Goal: Task Accomplishment & Management: Manage account settings

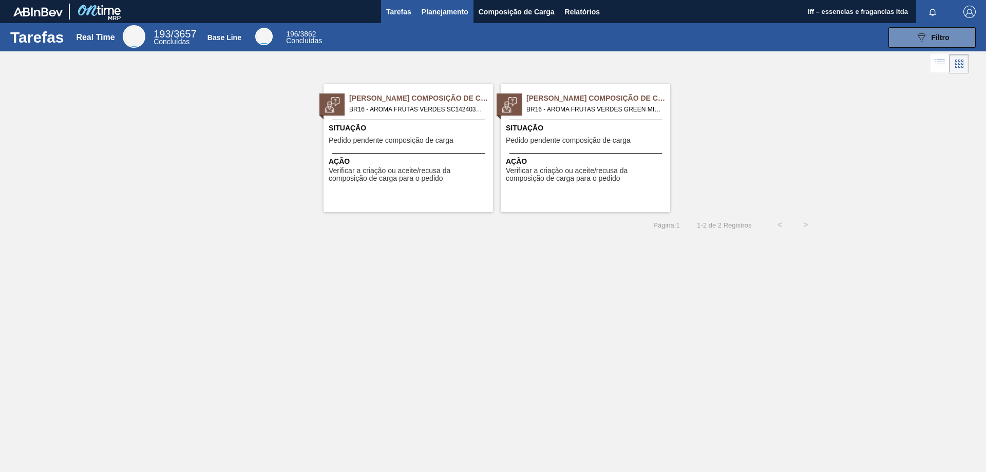
click at [437, 8] on span "Planejamento" at bounding box center [444, 12] width 47 height 12
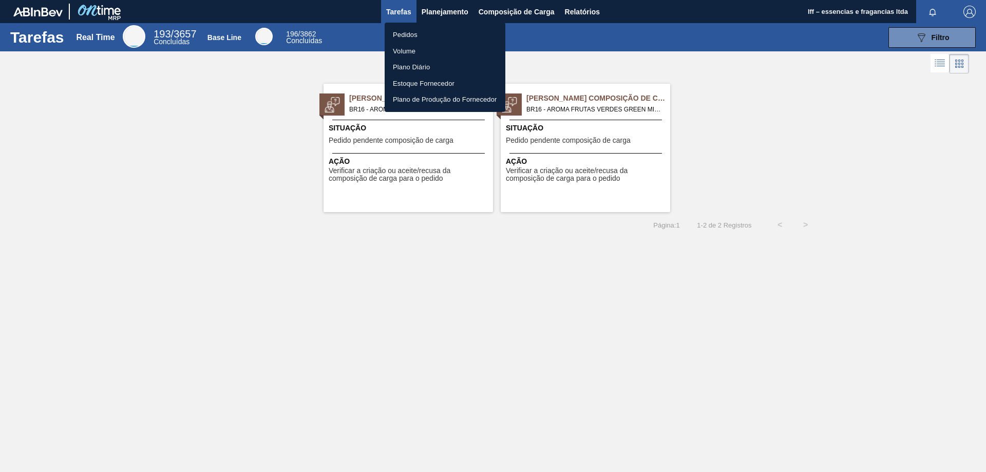
click at [414, 35] on li "Pedidos" at bounding box center [445, 35] width 121 height 16
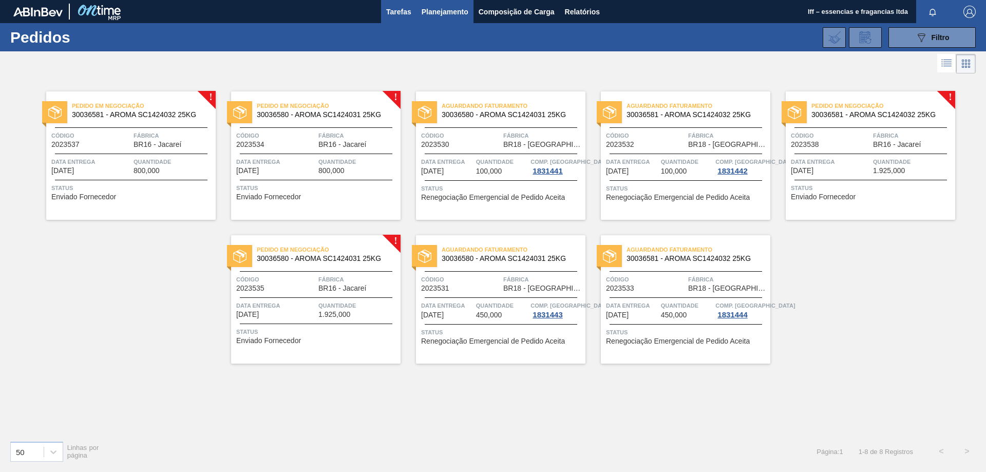
click at [381, 10] on button "Tarefas" at bounding box center [398, 11] width 35 height 23
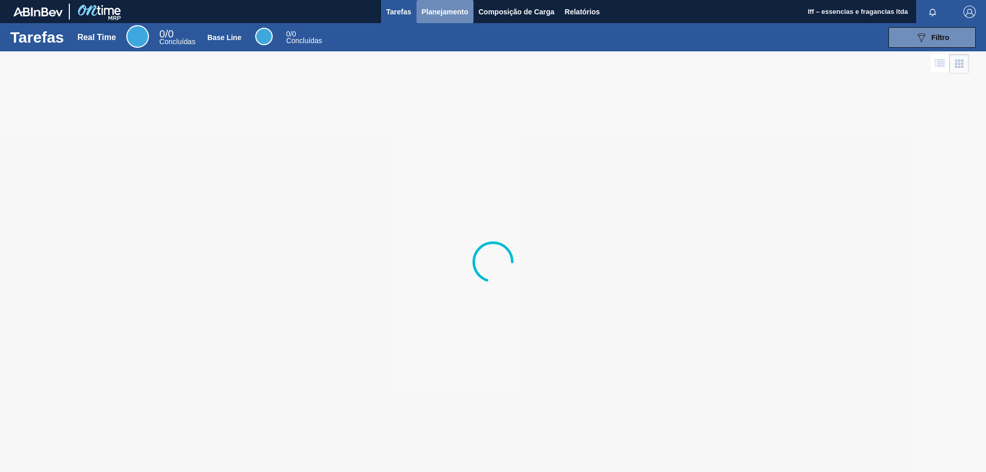
click at [442, 14] on span "Planejamento" at bounding box center [444, 12] width 47 height 12
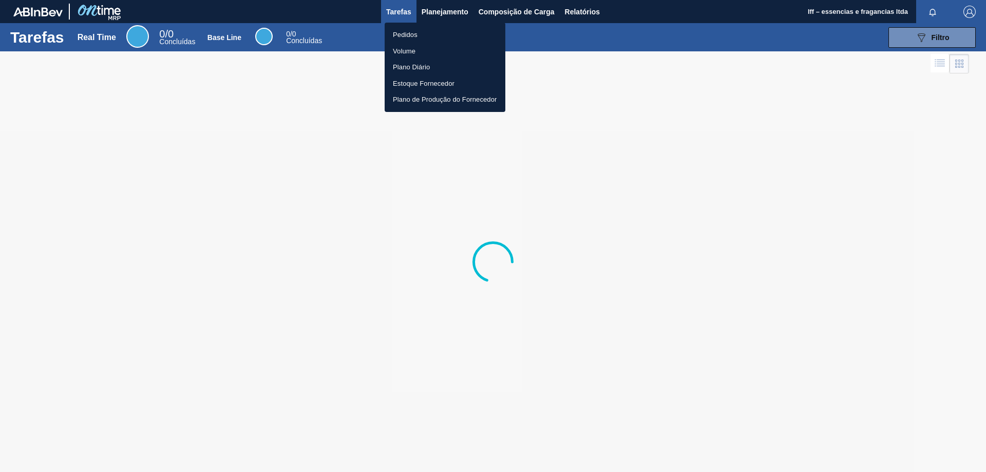
click at [408, 30] on li "Pedidos" at bounding box center [445, 35] width 121 height 16
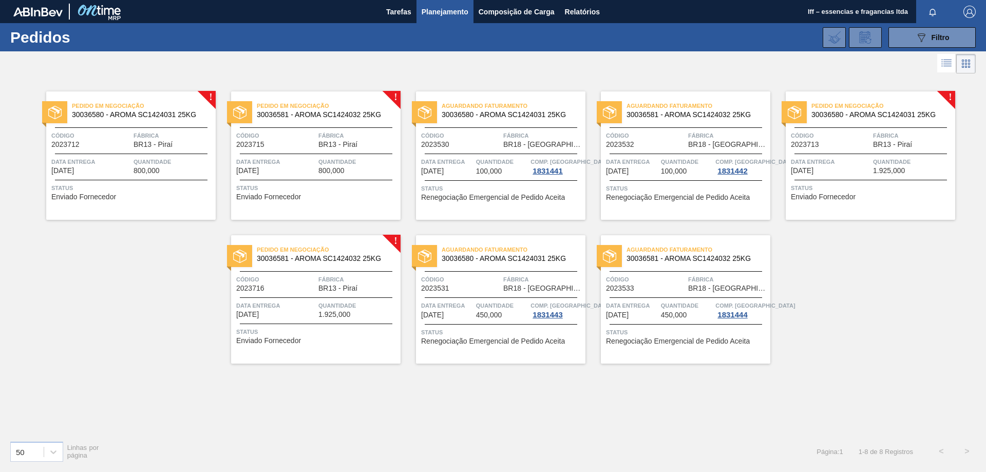
click at [141, 167] on span "800,000" at bounding box center [146, 171] width 26 height 8
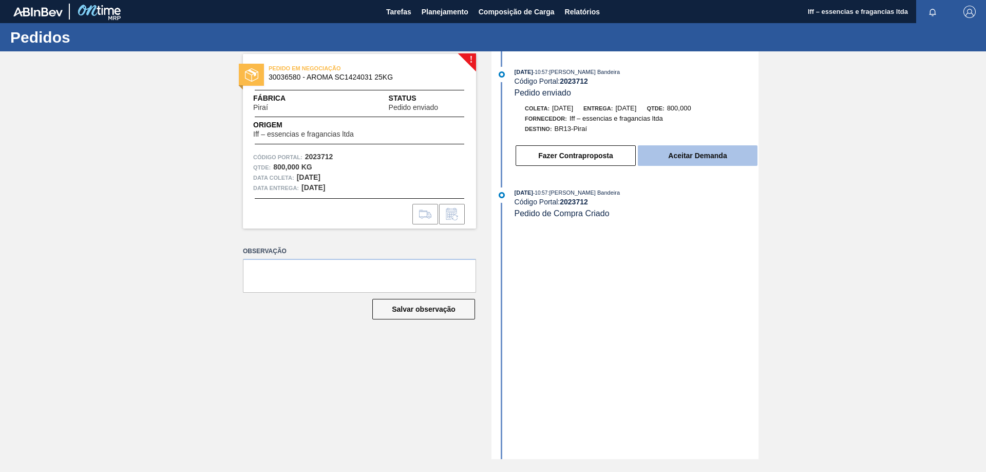
click at [663, 160] on button "Aceitar Demanda" at bounding box center [698, 155] width 120 height 21
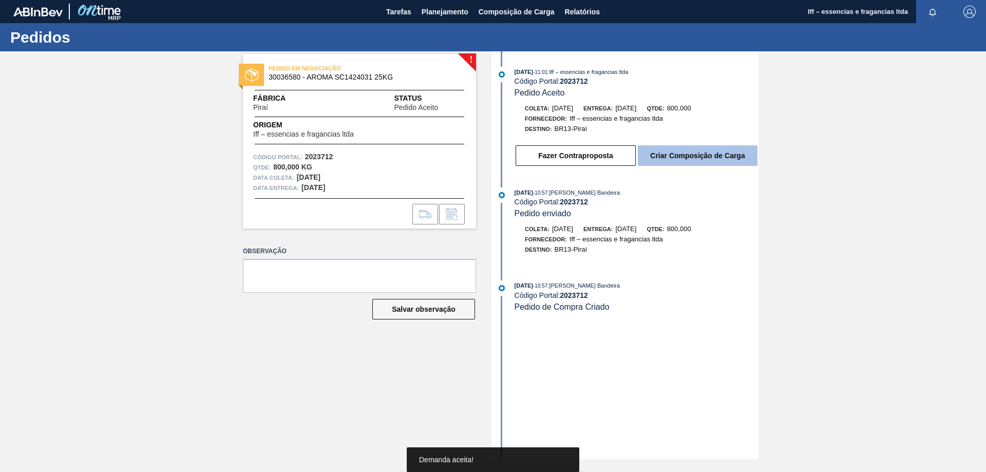
click at [675, 159] on button "Criar Composição de Carga" at bounding box center [698, 155] width 120 height 21
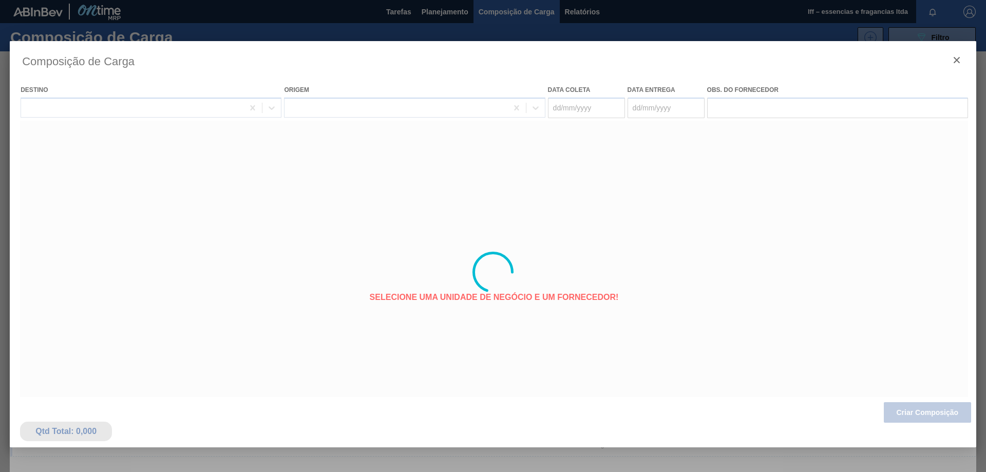
type coleta "[DATE]"
type entrega "06/09/2025"
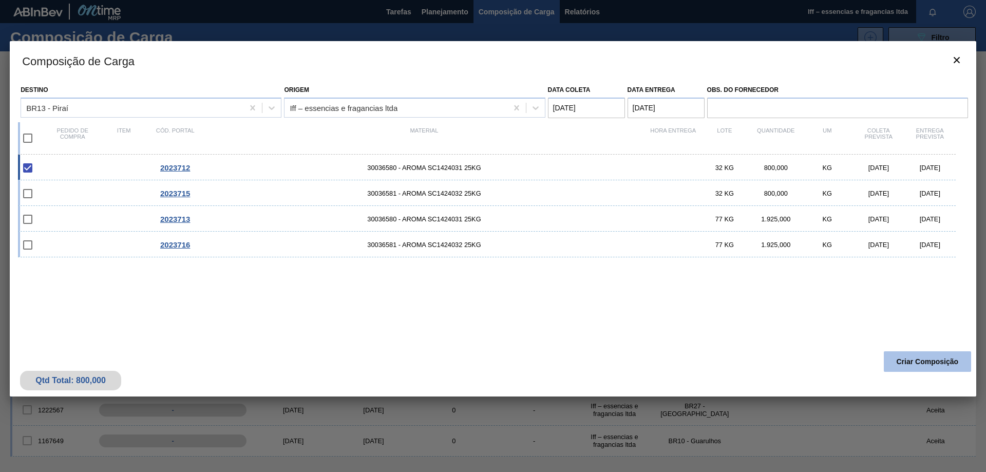
click at [908, 358] on button "Criar Composição" at bounding box center [927, 361] width 87 height 21
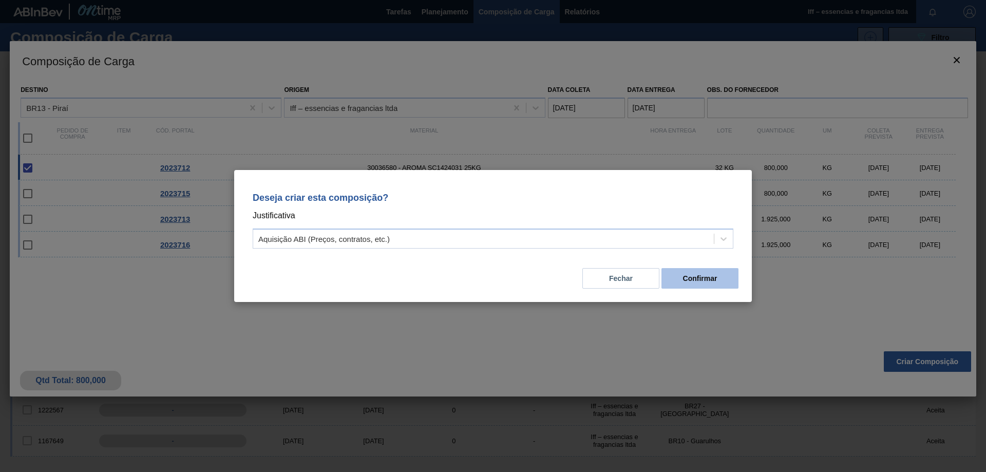
click at [708, 282] on button "Confirmar" at bounding box center [699, 278] width 77 height 21
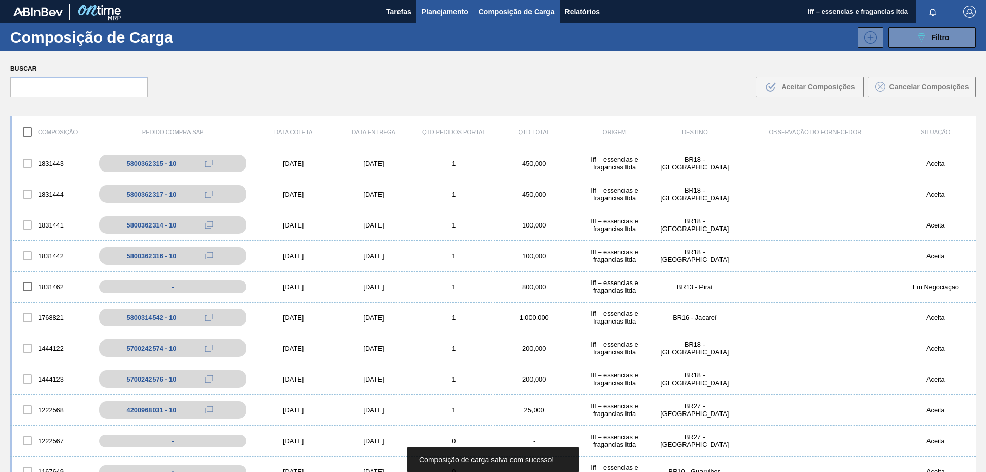
click at [449, 12] on span "Planejamento" at bounding box center [444, 12] width 47 height 12
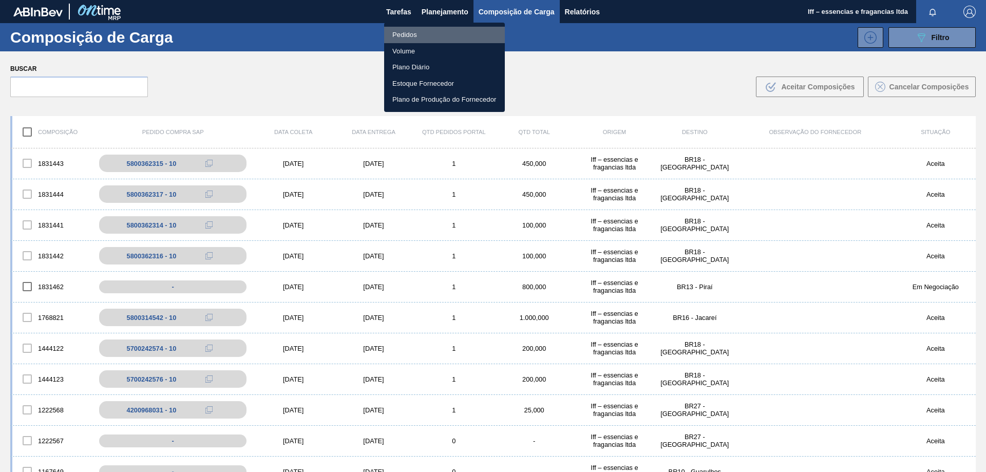
click at [408, 35] on li "Pedidos" at bounding box center [444, 35] width 121 height 16
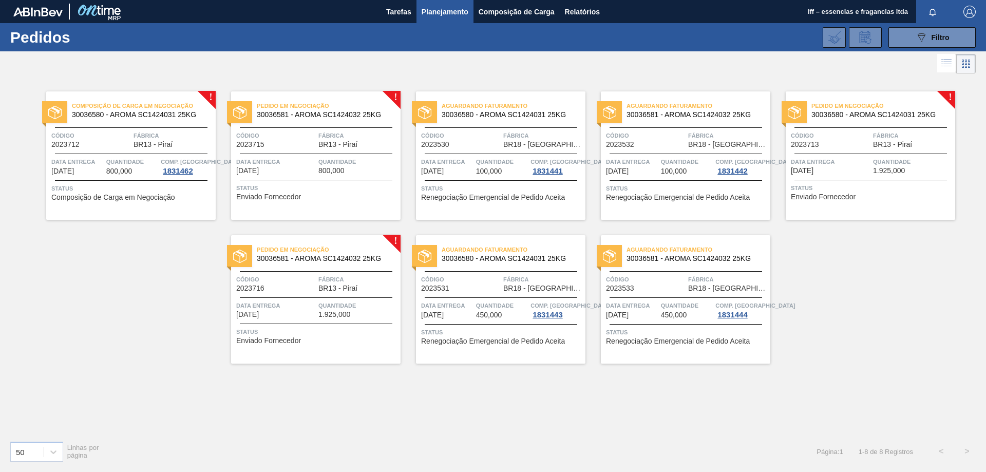
click at [306, 168] on div "Data entrega 06/09/2025" at bounding box center [276, 166] width 80 height 18
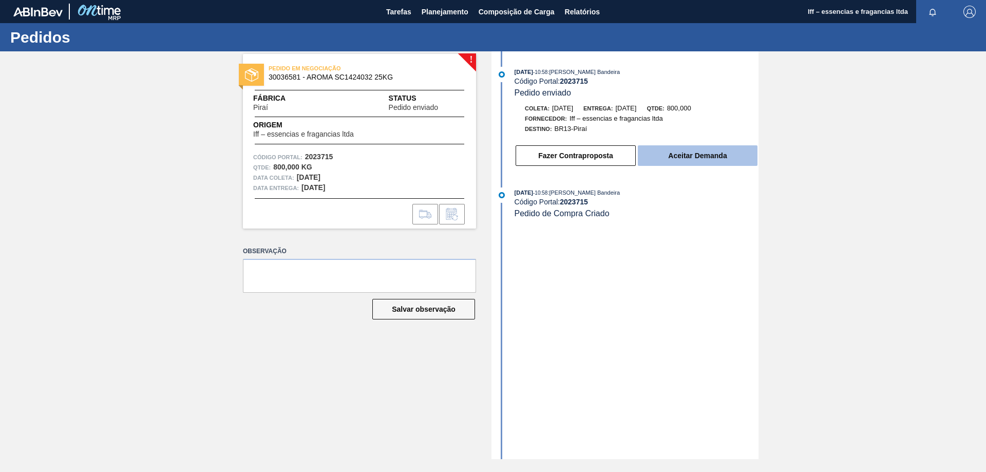
click at [676, 153] on button "Aceitar Demanda" at bounding box center [698, 155] width 120 height 21
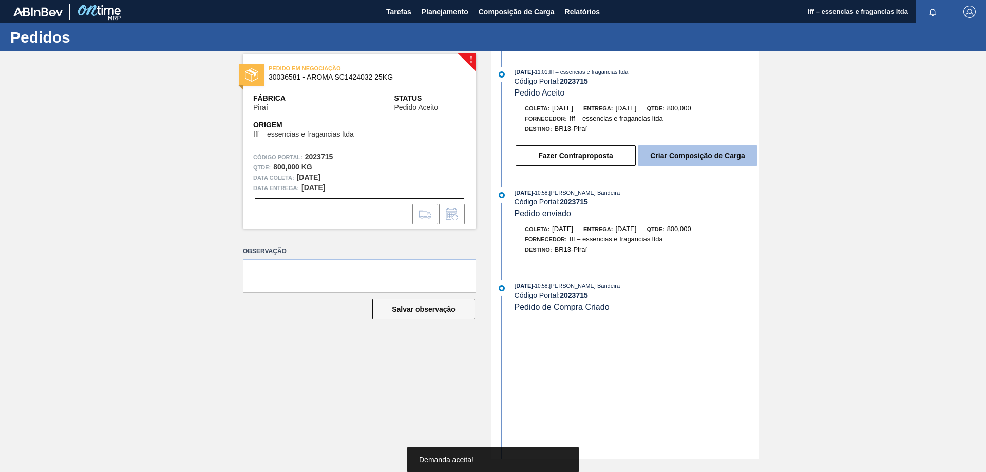
click at [710, 158] on button "Criar Composição de Carga" at bounding box center [698, 155] width 120 height 21
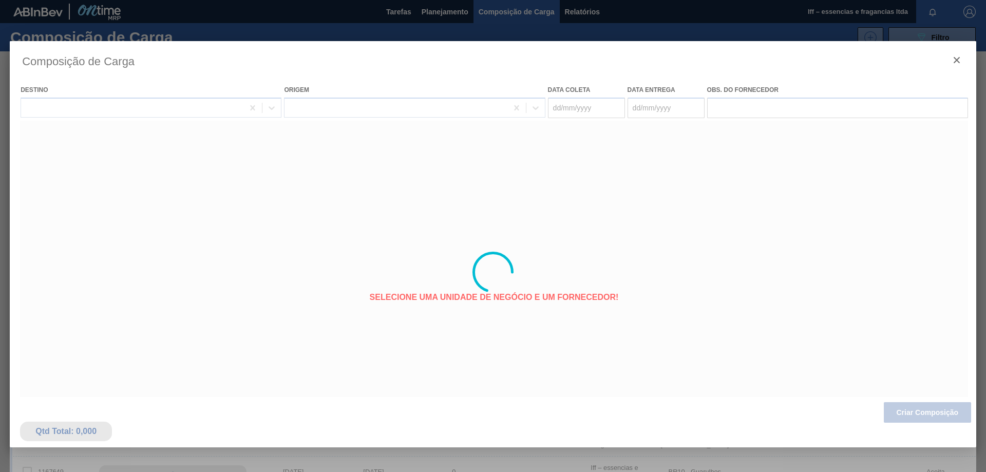
type coleta "[DATE]"
type entrega "06/09/2025"
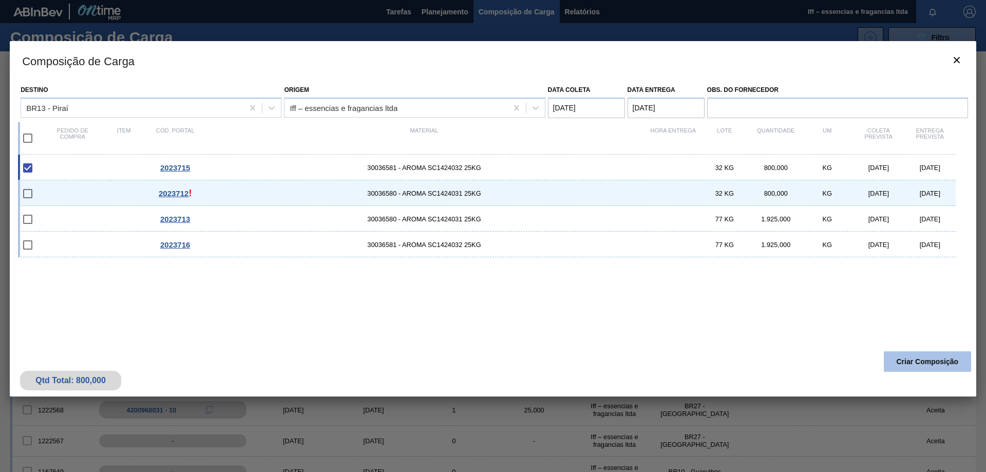
click at [913, 367] on button "Criar Composição" at bounding box center [927, 361] width 87 height 21
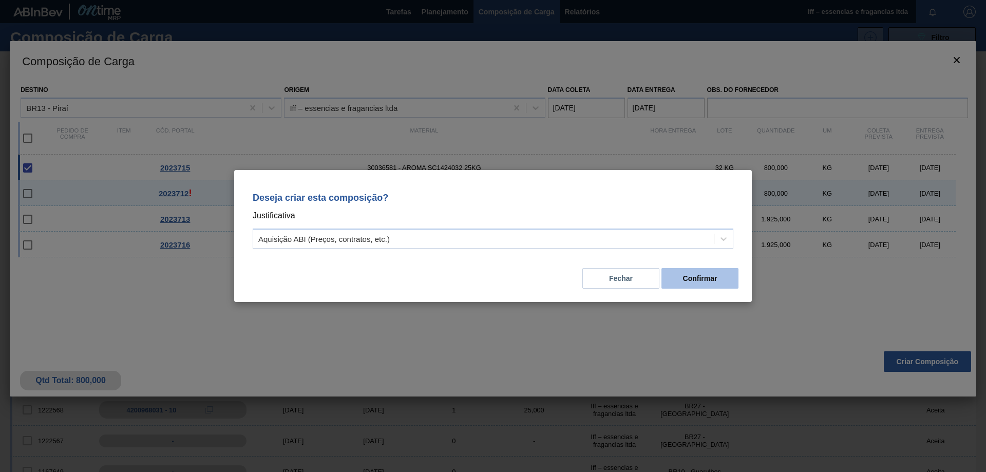
click at [706, 278] on button "Confirmar" at bounding box center [699, 278] width 77 height 21
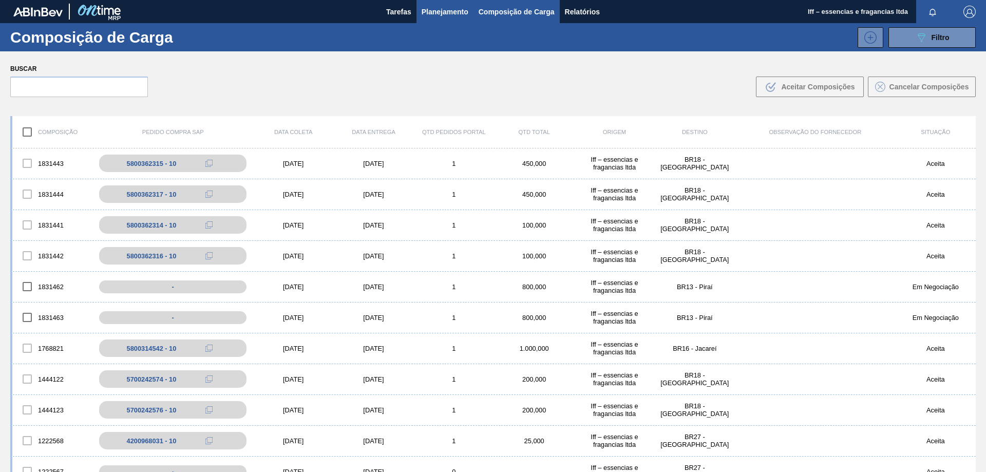
click at [436, 13] on span "Planejamento" at bounding box center [444, 12] width 47 height 12
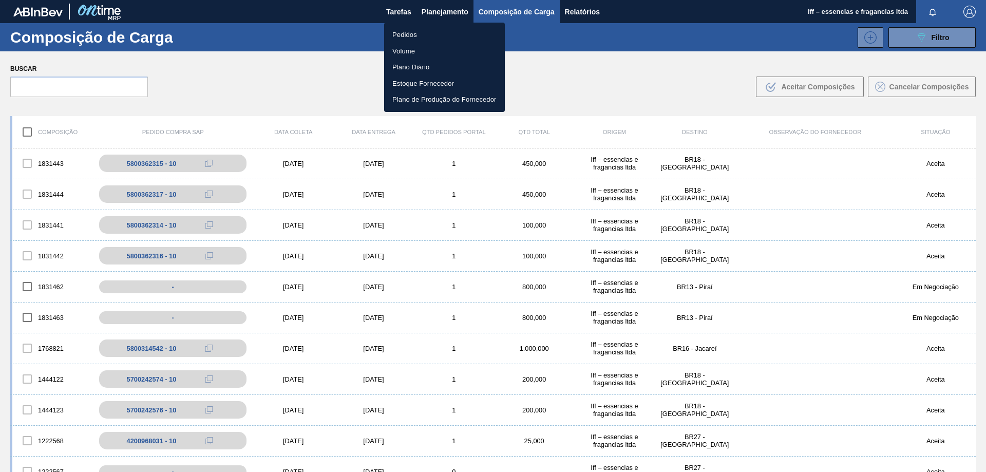
click at [406, 34] on li "Pedidos" at bounding box center [444, 35] width 121 height 16
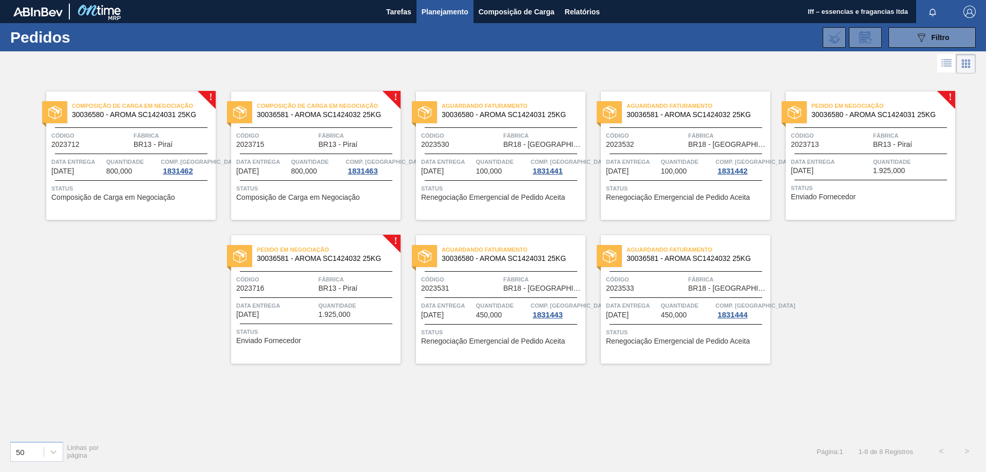
click at [309, 292] on div "Pedido em Negociação 30036581 - AROMA SC1424032 25KG Código 2023716 Fábrica BR1…" at bounding box center [315, 299] width 169 height 128
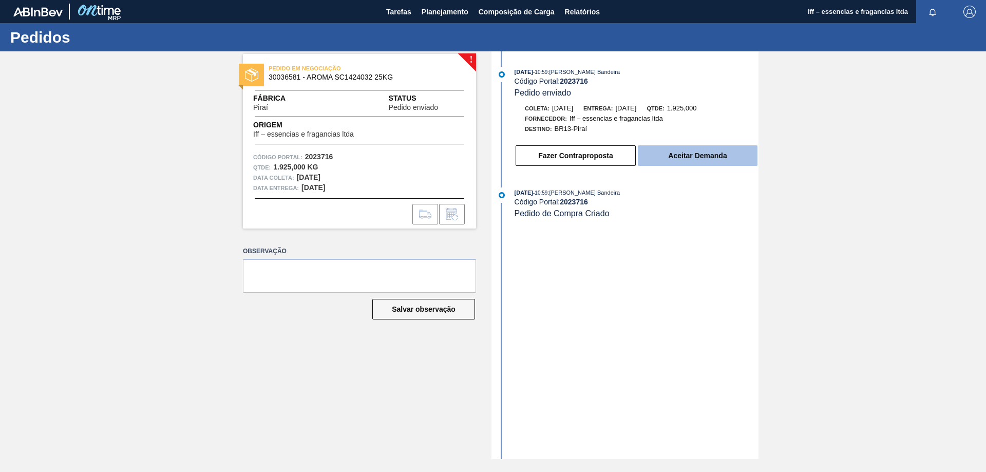
click at [677, 157] on button "Aceitar Demanda" at bounding box center [698, 155] width 120 height 21
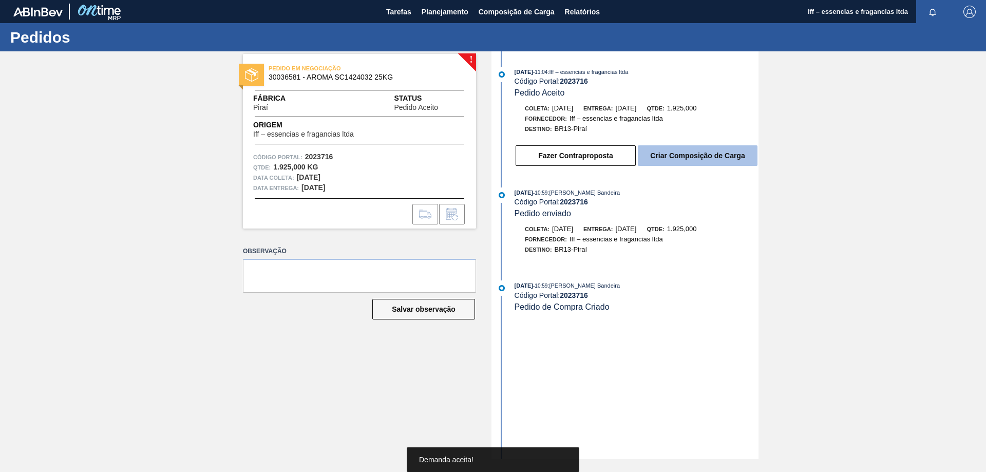
click at [663, 163] on button "Criar Composição de Carga" at bounding box center [698, 155] width 120 height 21
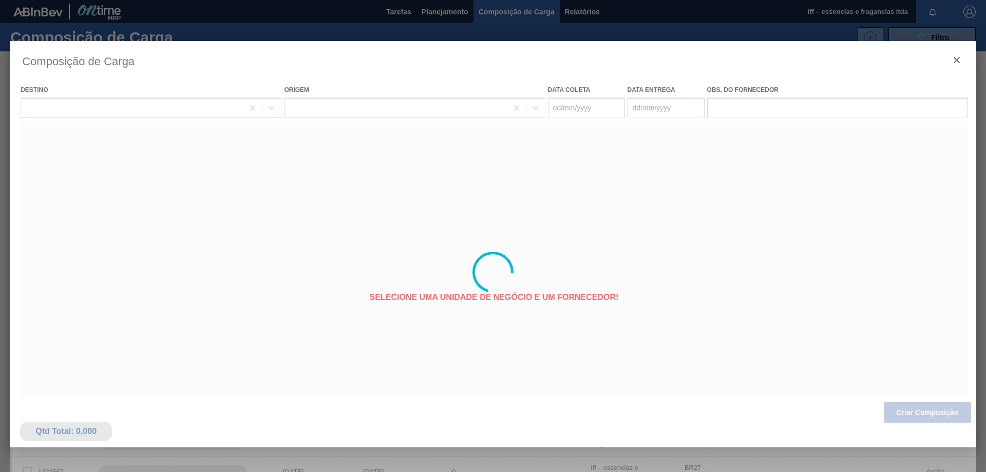
type coleta "05/10/2025"
type entrega "[DATE]"
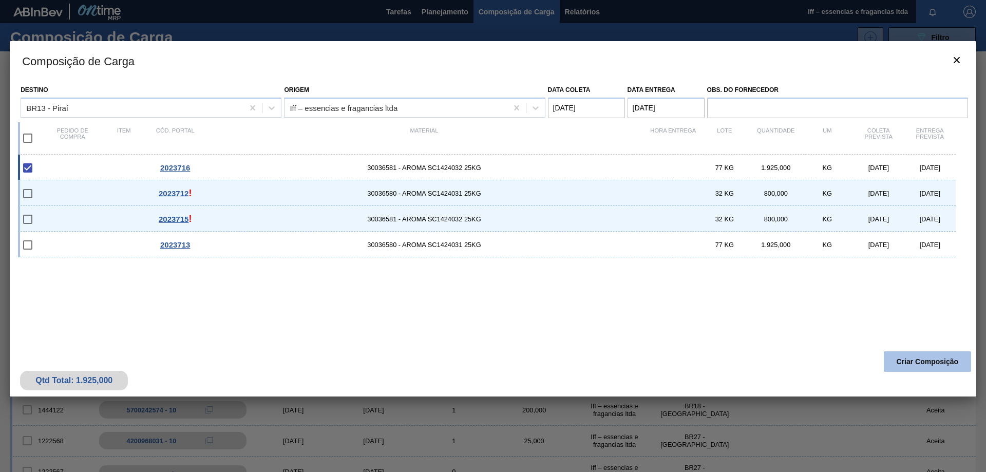
click at [915, 358] on button "Criar Composição" at bounding box center [927, 361] width 87 height 21
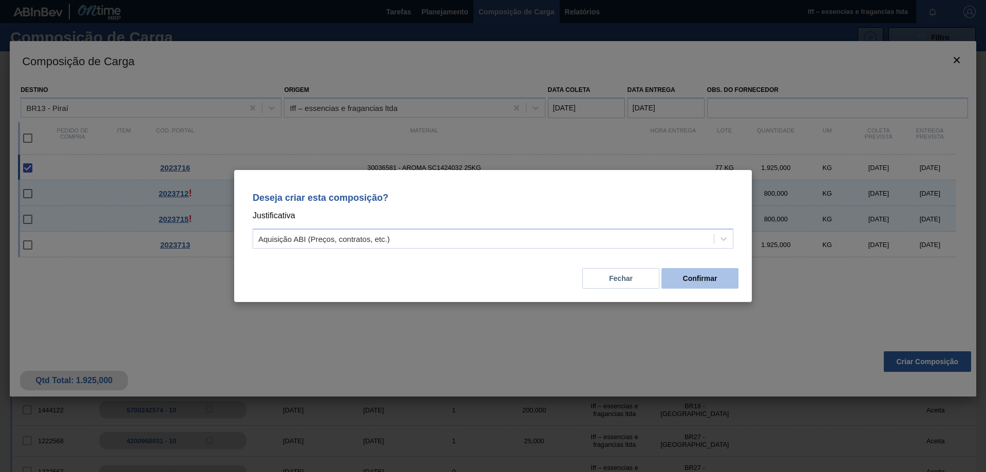
click at [693, 279] on button "Confirmar" at bounding box center [699, 278] width 77 height 21
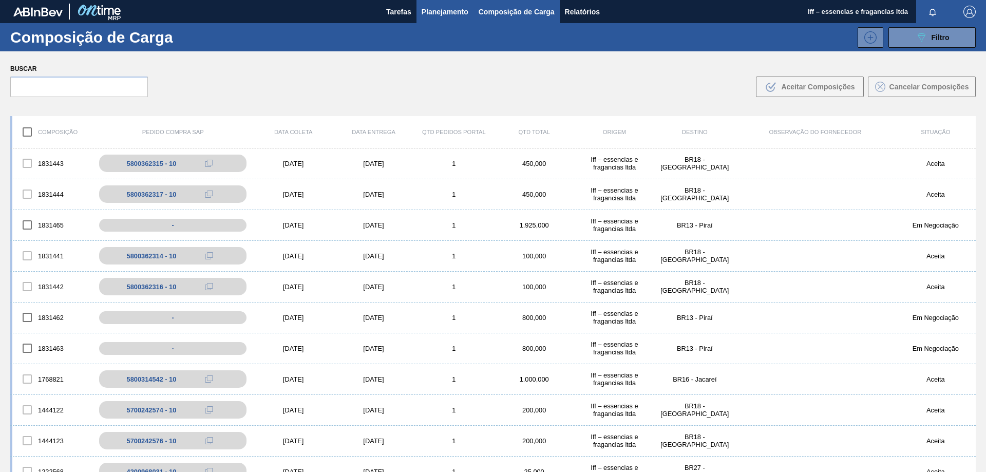
click at [454, 13] on span "Planejamento" at bounding box center [444, 12] width 47 height 12
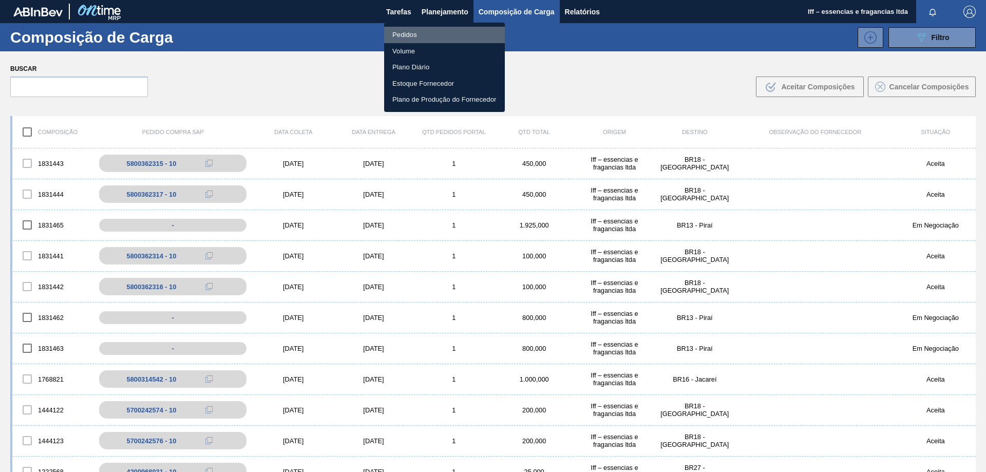
click at [405, 34] on li "Pedidos" at bounding box center [444, 35] width 121 height 16
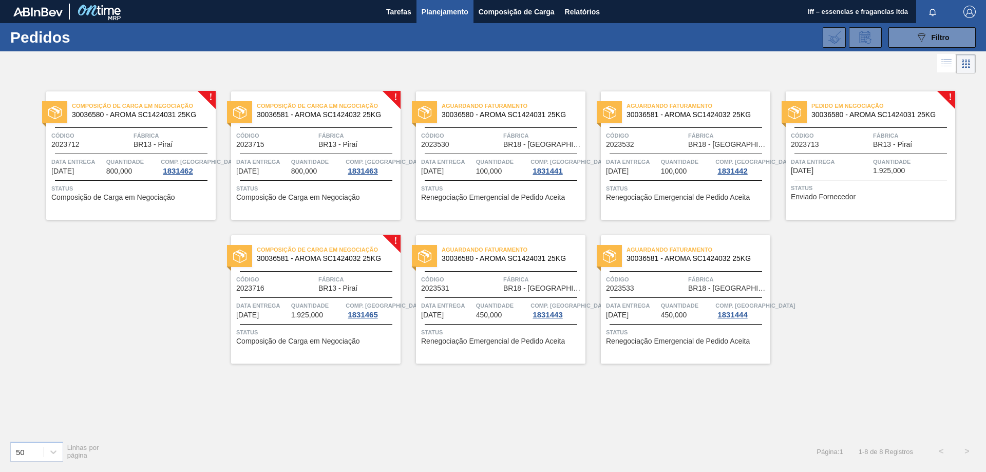
click at [858, 183] on span "Status" at bounding box center [872, 188] width 162 height 10
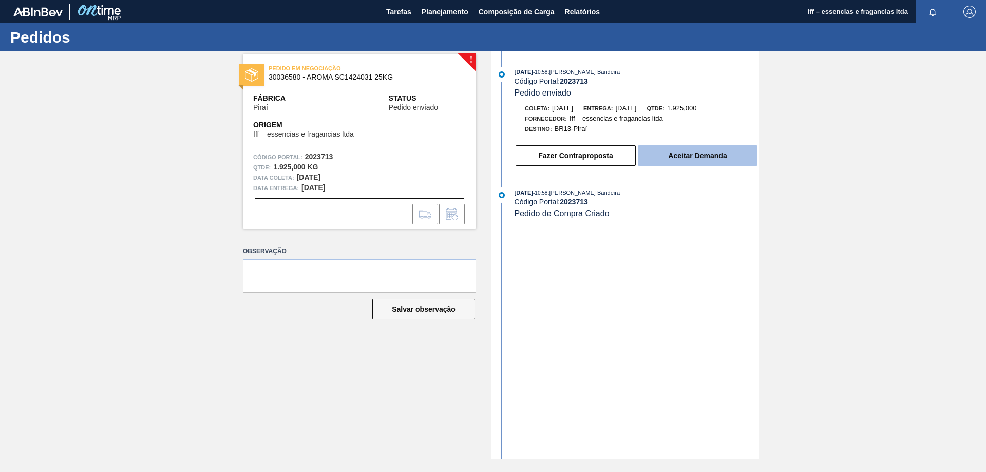
click at [709, 160] on button "Aceitar Demanda" at bounding box center [698, 155] width 120 height 21
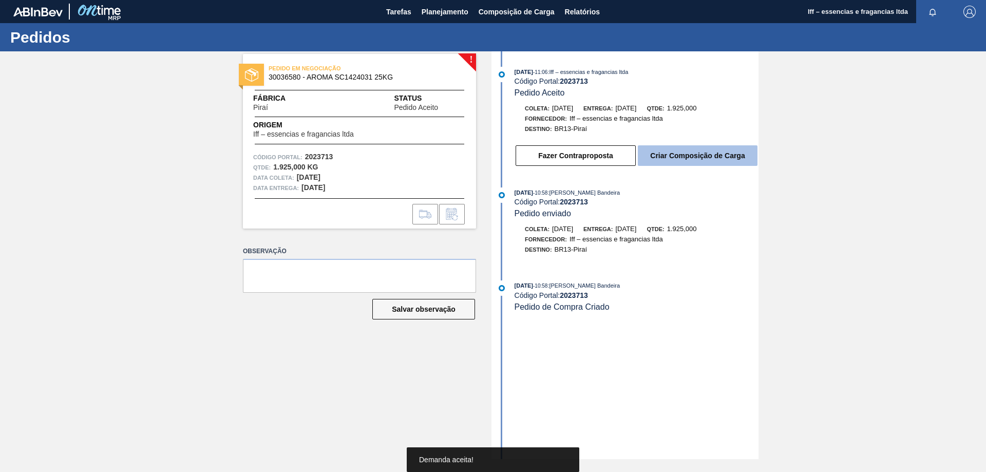
click at [692, 158] on button "Criar Composição de Carga" at bounding box center [698, 155] width 120 height 21
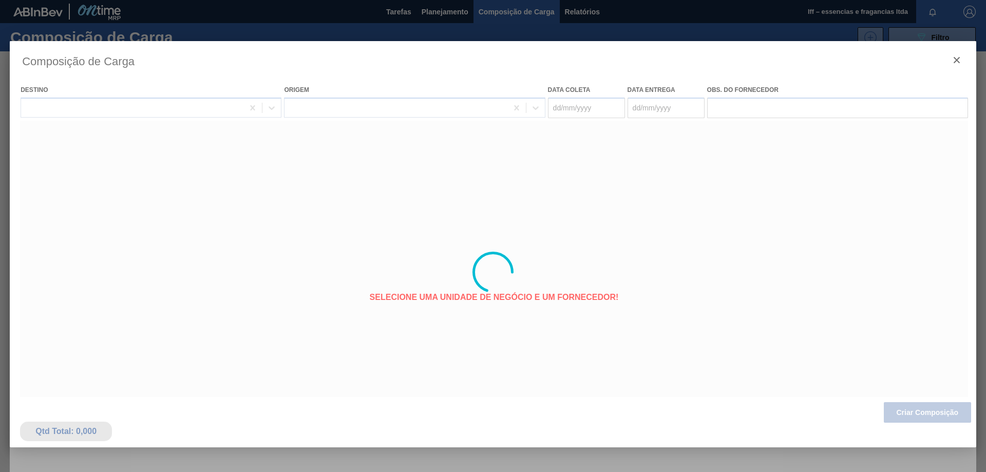
type coleta "05/10/2025"
type entrega "[DATE]"
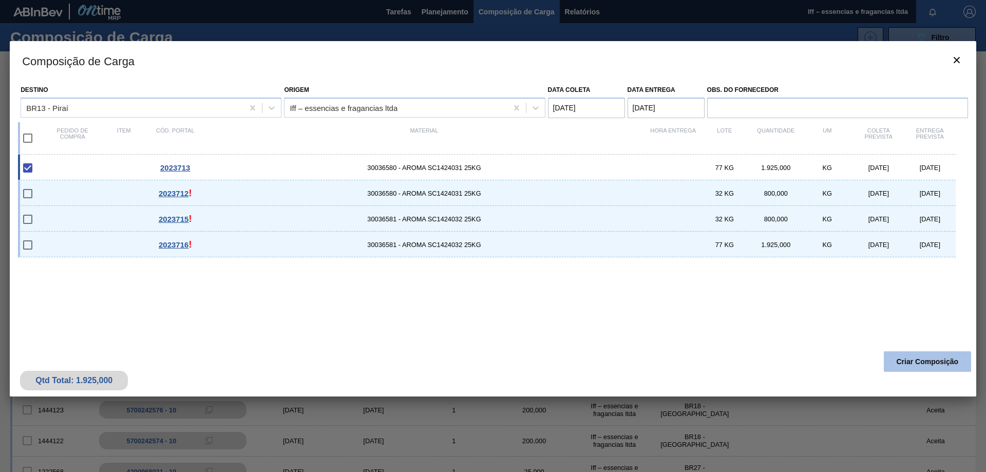
click at [927, 359] on button "Criar Composição" at bounding box center [927, 361] width 87 height 21
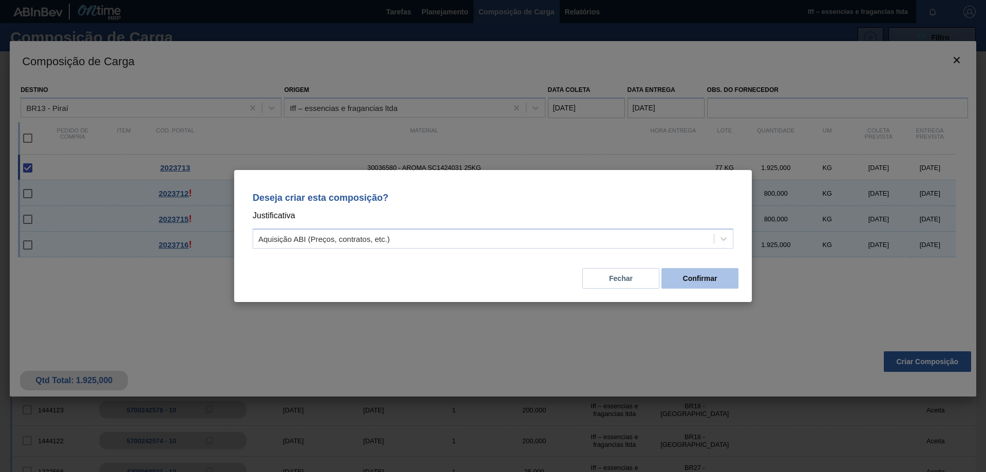
click at [707, 280] on button "Confirmar" at bounding box center [699, 278] width 77 height 21
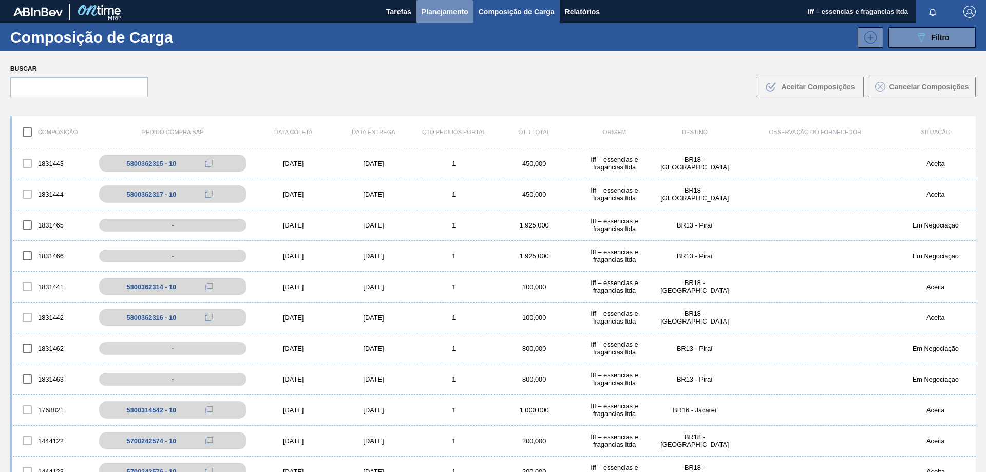
click at [455, 14] on span "Planejamento" at bounding box center [444, 12] width 47 height 12
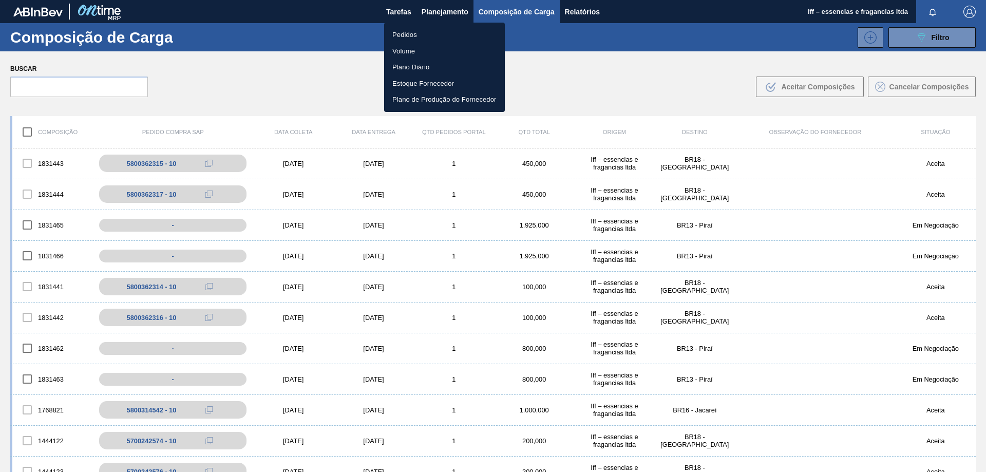
click at [417, 32] on li "Pedidos" at bounding box center [444, 35] width 121 height 16
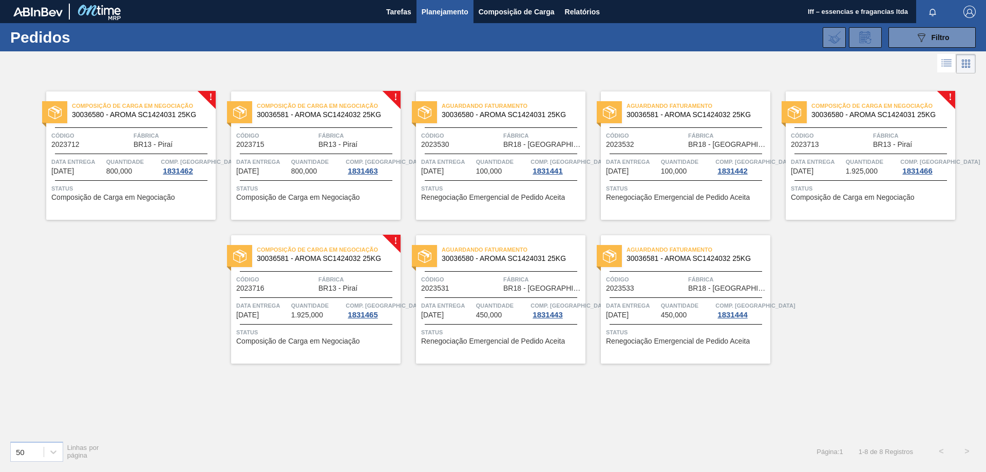
click at [491, 161] on span "Quantidade" at bounding box center [502, 162] width 52 height 10
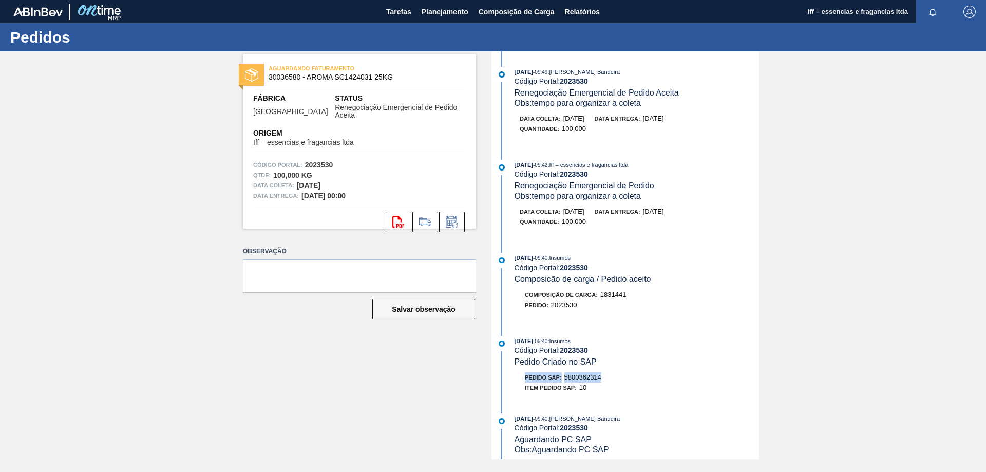
drag, startPoint x: 604, startPoint y: 377, endPoint x: 522, endPoint y: 380, distance: 82.2
click at [522, 380] on div "Pedido SAP: 5800362314" at bounding box center [636, 377] width 244 height 10
click at [398, 216] on icon "svg{fill:#ff0000}" at bounding box center [398, 222] width 12 height 12
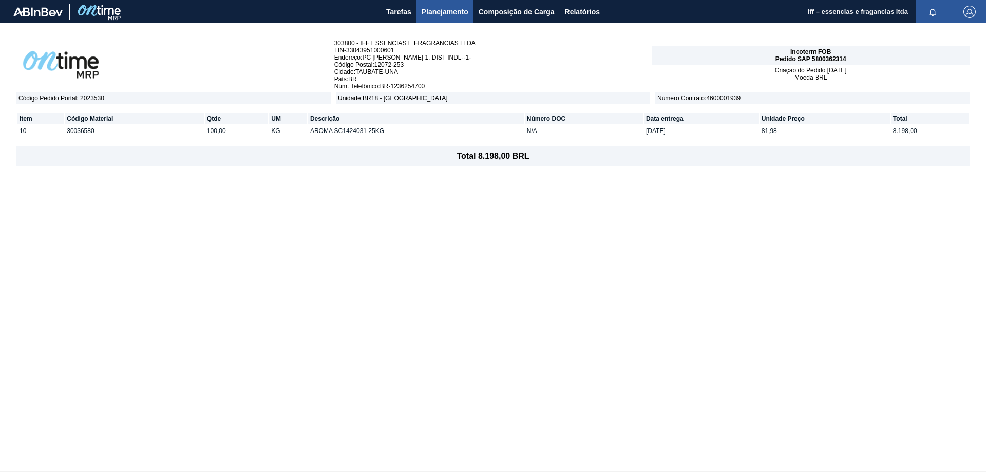
click at [444, 20] on button "Planejamento" at bounding box center [444, 11] width 57 height 23
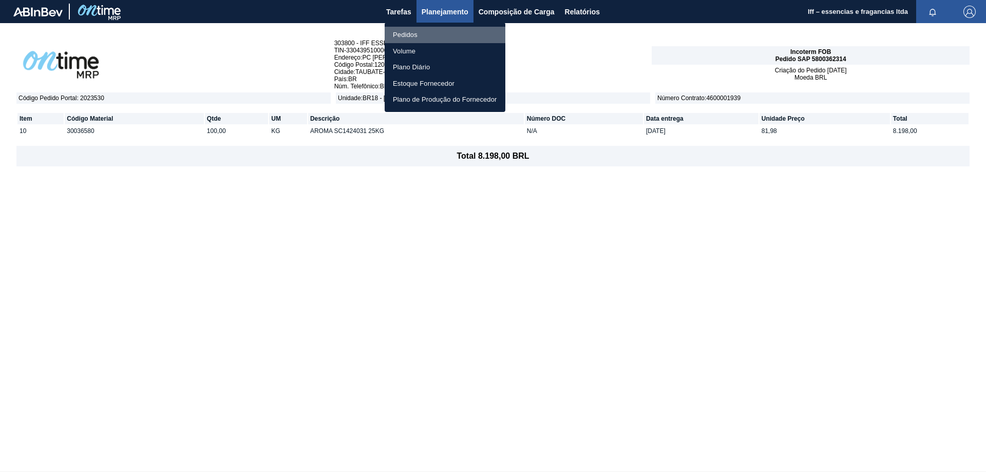
click at [409, 37] on li "Pedidos" at bounding box center [445, 35] width 121 height 16
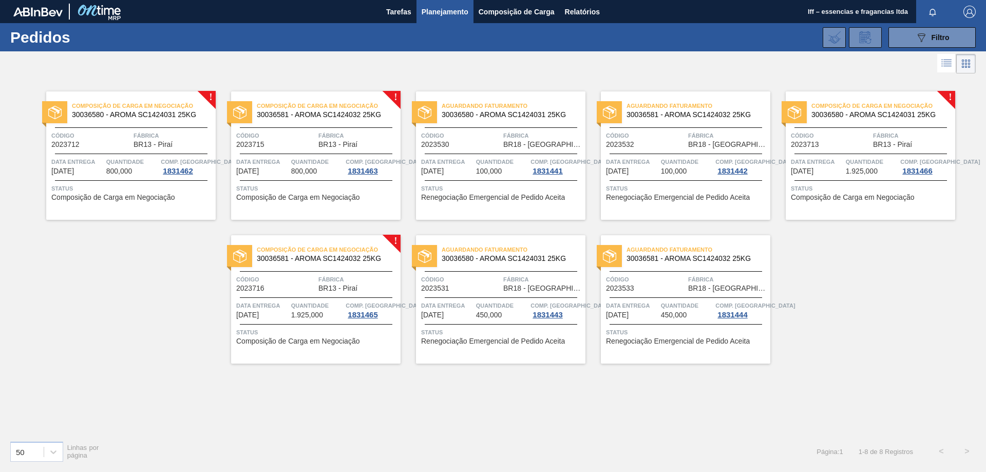
click at [481, 140] on span "Código" at bounding box center [461, 135] width 80 height 10
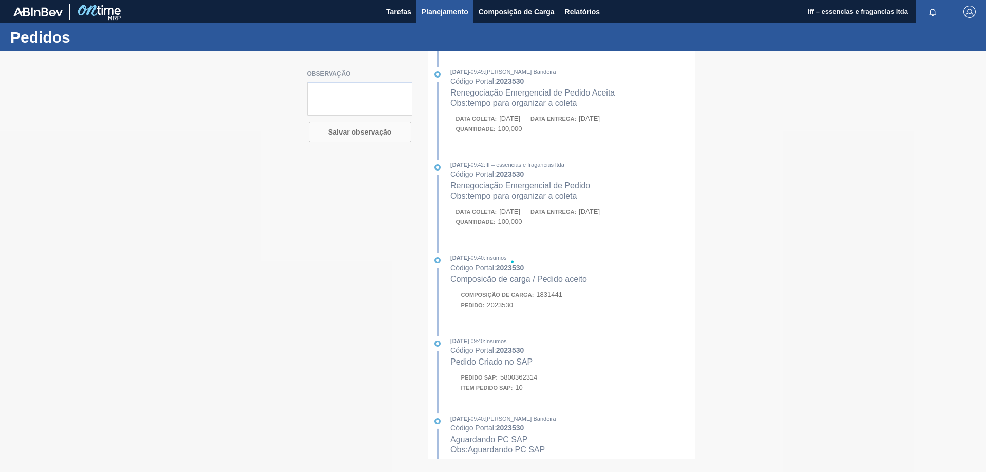
click at [444, 9] on span "Planejamento" at bounding box center [444, 12] width 47 height 12
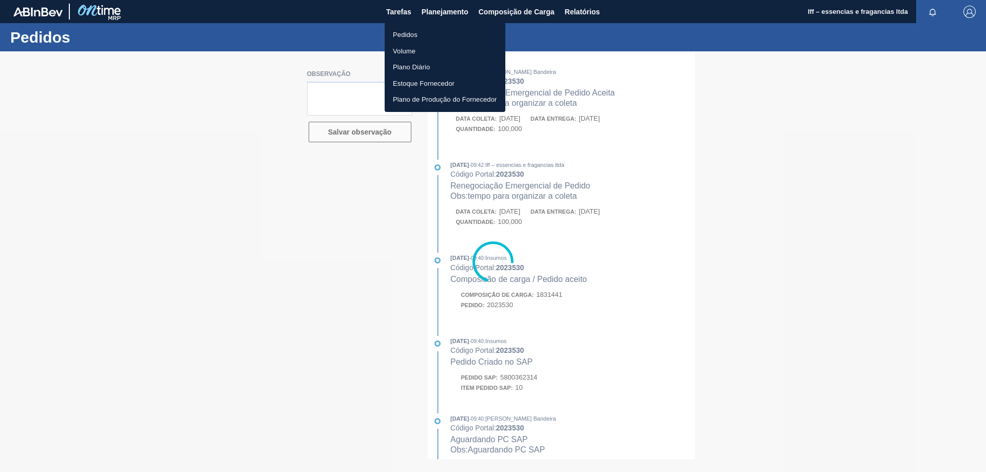
click at [412, 36] on li "Pedidos" at bounding box center [445, 35] width 121 height 16
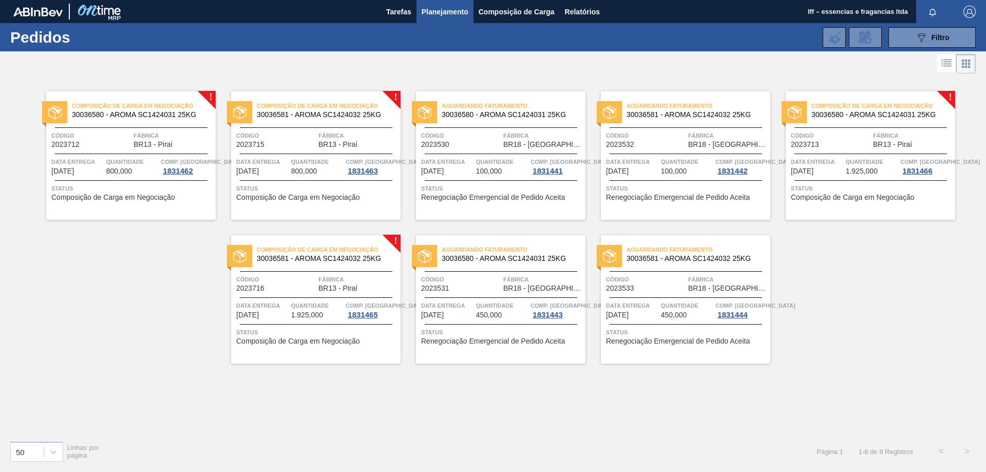
click at [103, 165] on span "Data entrega" at bounding box center [77, 162] width 52 height 10
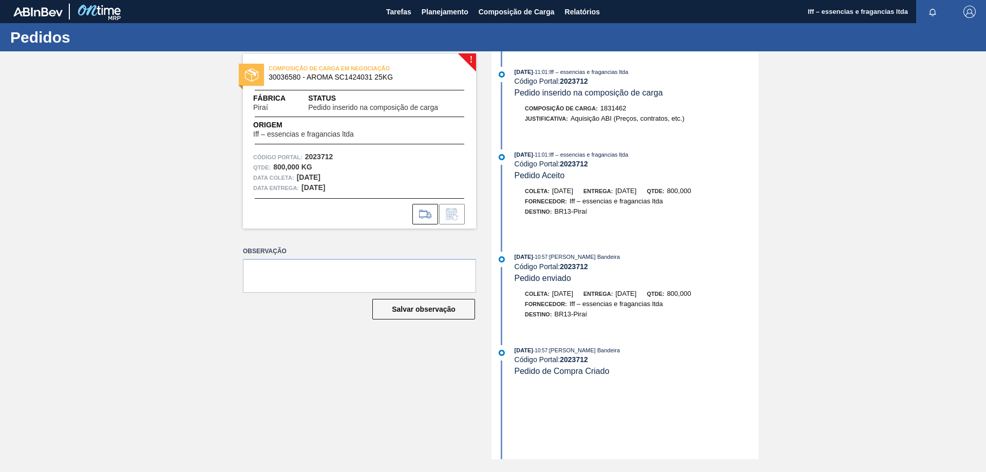
drag, startPoint x: 336, startPoint y: 176, endPoint x: 251, endPoint y: 177, distance: 85.7
click at [251, 177] on div "Código Portal: 2023712 Qtde : 800,000 KG Data coleta: 04/09/2025 Data entrega: …" at bounding box center [359, 172] width 233 height 41
drag, startPoint x: 320, startPoint y: 165, endPoint x: 271, endPoint y: 171, distance: 49.7
click at [271, 171] on div "Qtde : 800,000 KG" at bounding box center [359, 167] width 213 height 10
click at [459, 9] on span "Planejamento" at bounding box center [444, 12] width 47 height 12
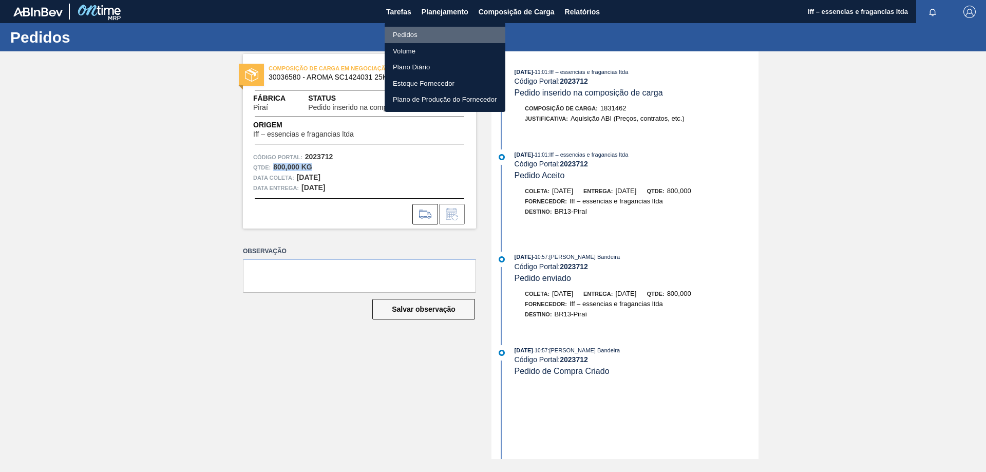
click at [419, 37] on li "Pedidos" at bounding box center [445, 35] width 121 height 16
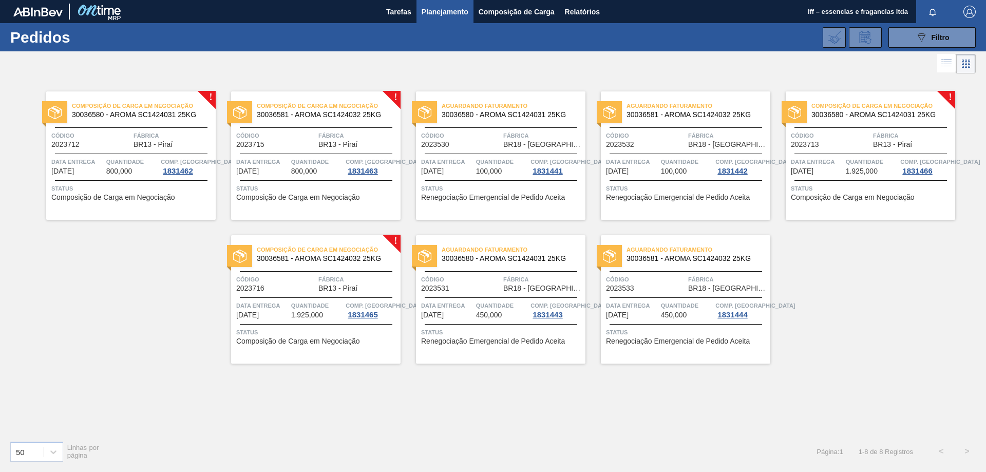
click at [270, 304] on span "Data entrega" at bounding box center [262, 305] width 52 height 10
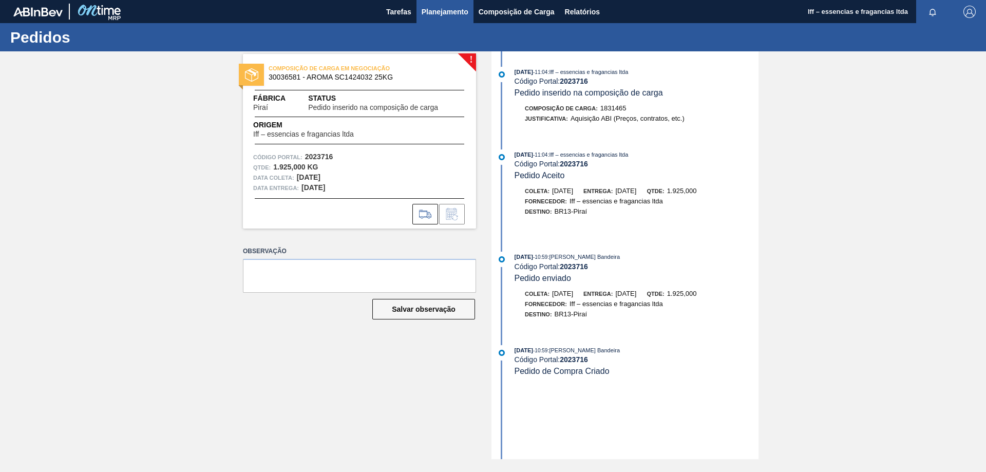
click at [434, 14] on span "Planejamento" at bounding box center [444, 12] width 47 height 12
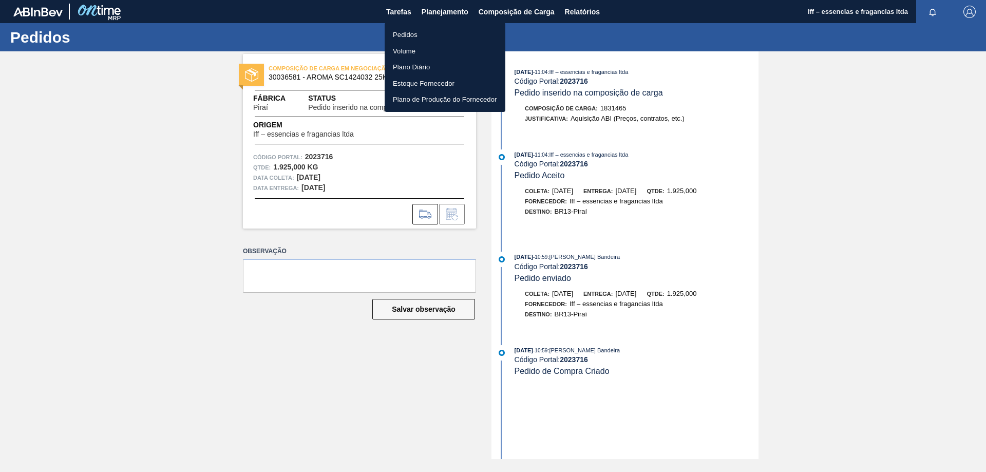
click at [407, 33] on li "Pedidos" at bounding box center [445, 35] width 121 height 16
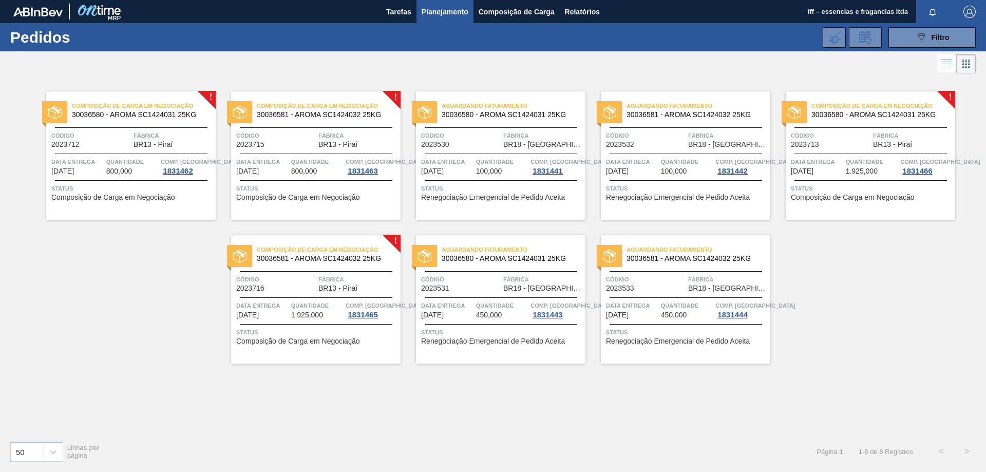
click at [142, 166] on span "Quantidade" at bounding box center [132, 162] width 52 height 10
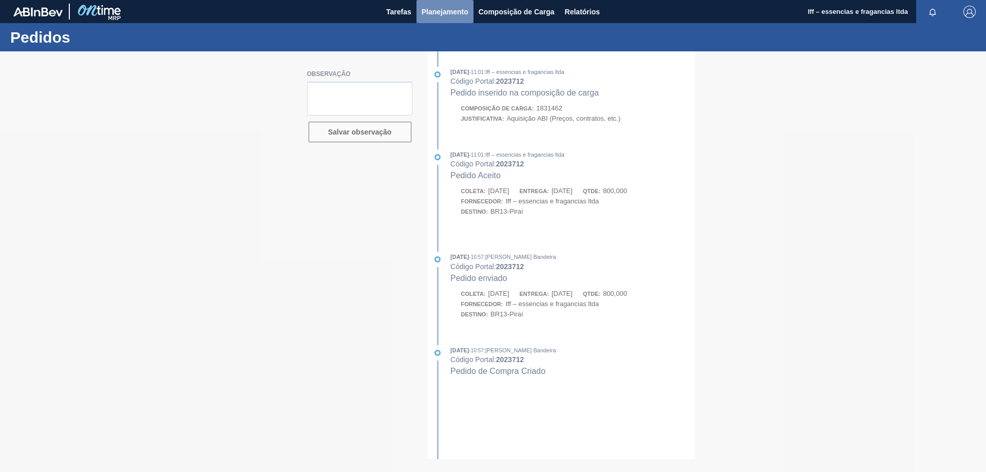
click at [441, 13] on span "Planejamento" at bounding box center [444, 12] width 47 height 12
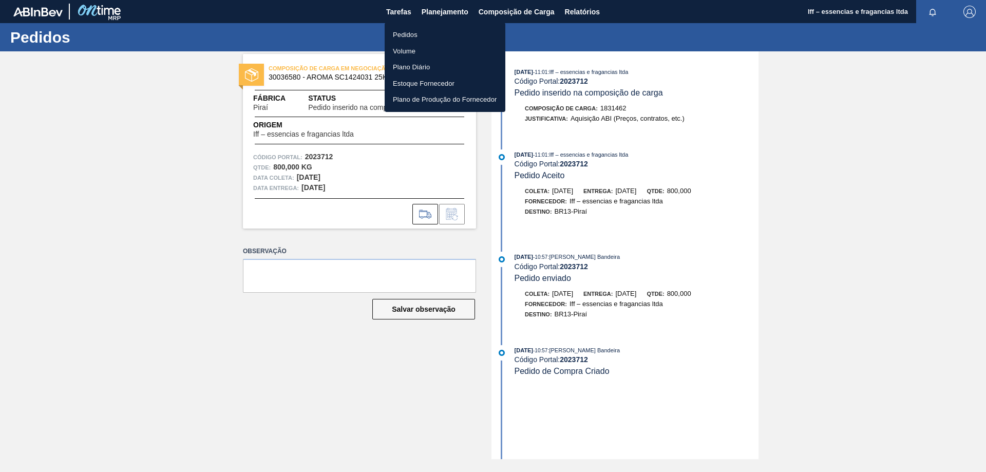
click at [412, 33] on li "Pedidos" at bounding box center [445, 35] width 121 height 16
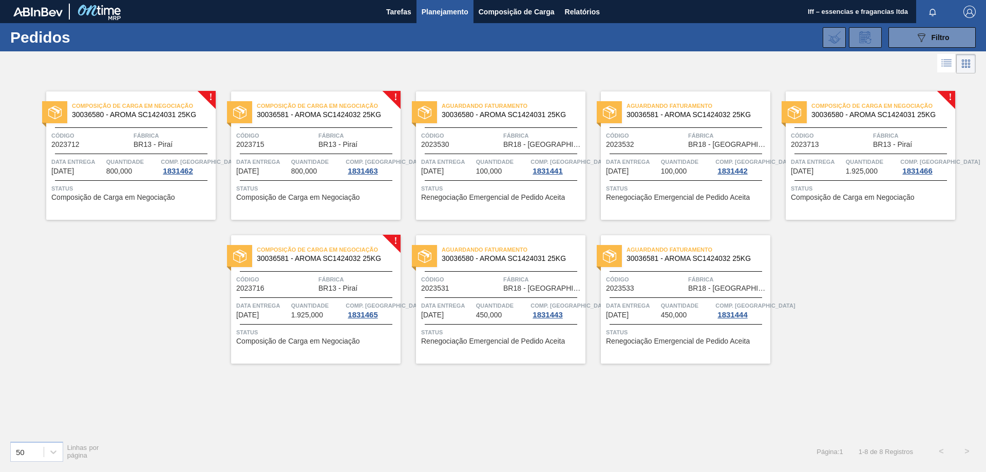
click at [505, 163] on span "Quantidade" at bounding box center [502, 162] width 52 height 10
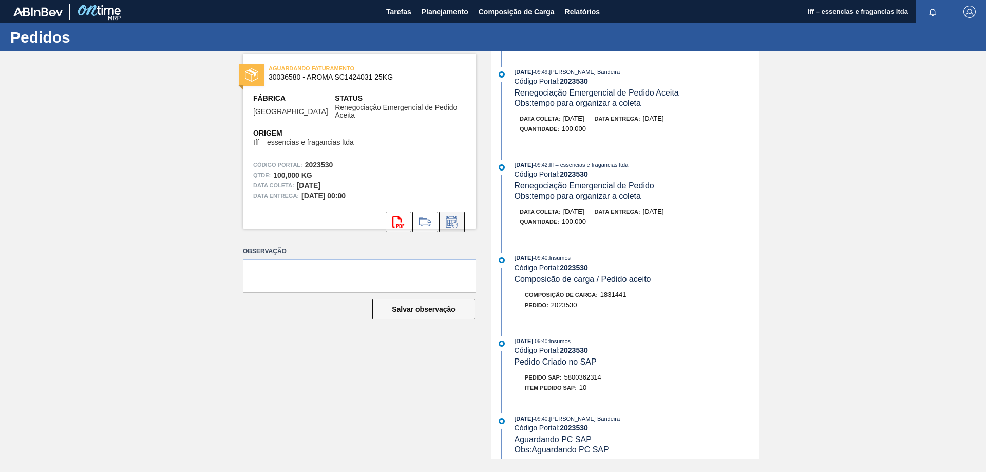
click at [447, 216] on icon at bounding box center [452, 222] width 16 height 12
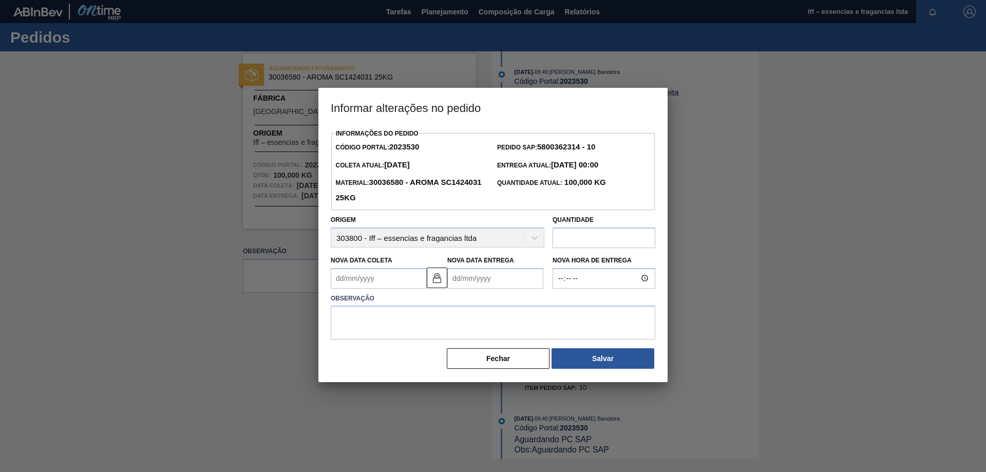
click at [391, 278] on Coleta2023530 "Nova Data Coleta" at bounding box center [379, 278] width 96 height 21
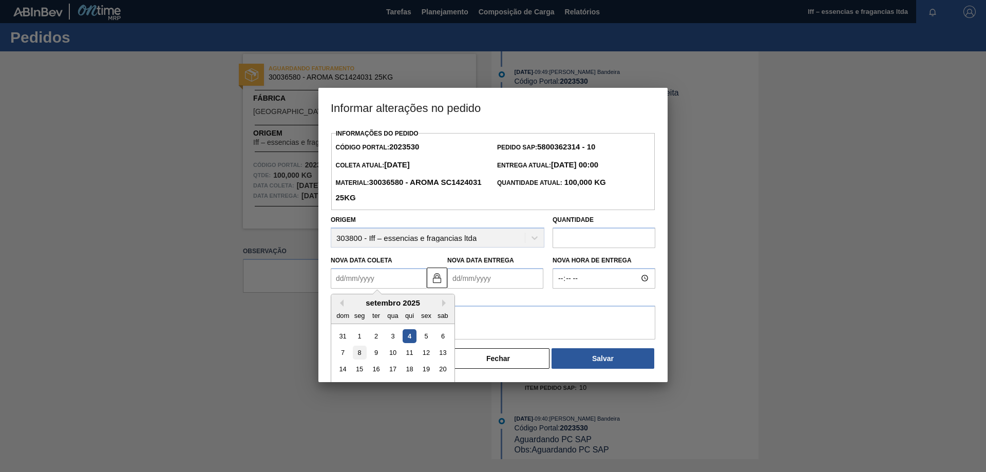
click at [365, 355] on div "8" at bounding box center [360, 352] width 14 height 14
type Coleta2023530 "08/09/2025"
type Entrega2023530 "10/09/2025"
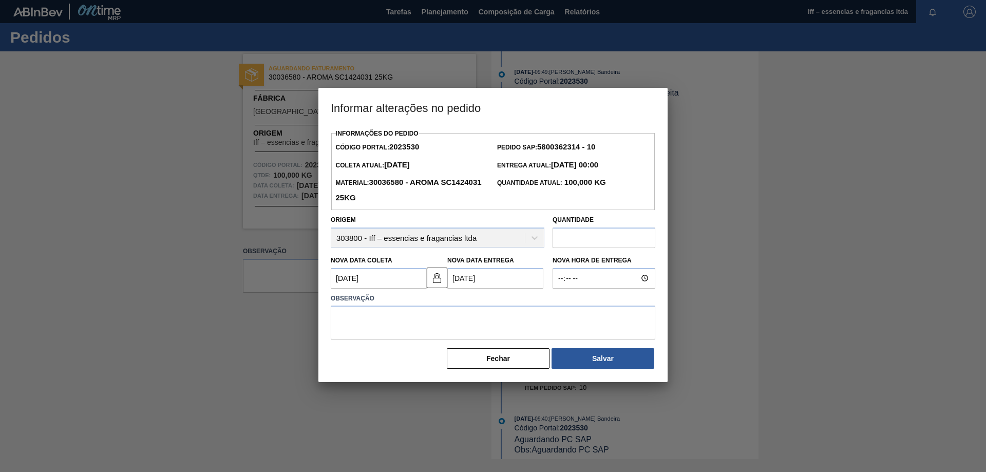
click at [581, 244] on input "text" at bounding box center [603, 237] width 103 height 21
type input "100"
click at [502, 318] on textarea at bounding box center [493, 322] width 324 height 34
type textarea "Data de disponibda"
click at [486, 360] on button "Fechar" at bounding box center [498, 358] width 103 height 21
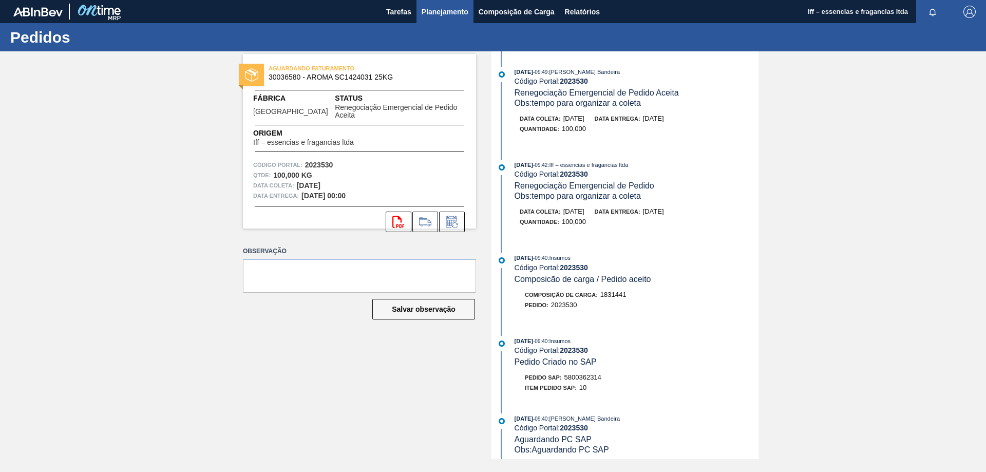
click at [433, 11] on span "Planejamento" at bounding box center [444, 12] width 47 height 12
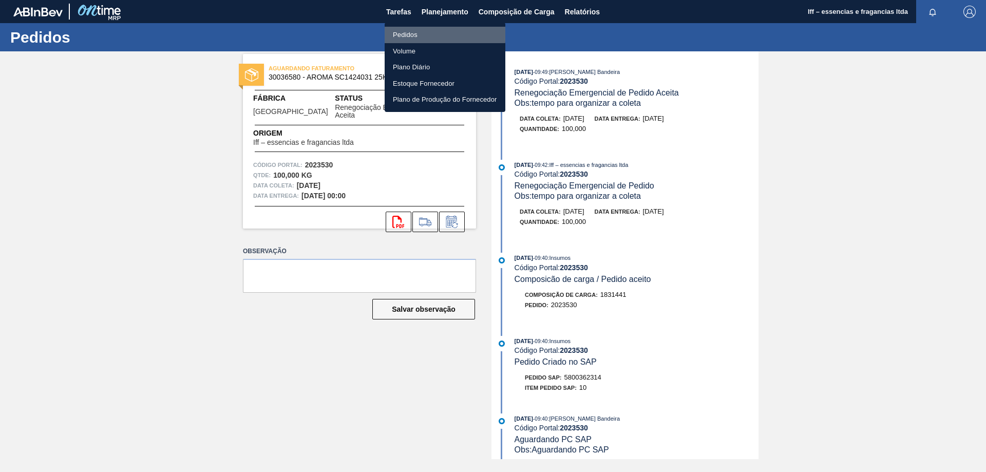
drag, startPoint x: 402, startPoint y: 31, endPoint x: 407, endPoint y: 37, distance: 8.0
click at [402, 31] on li "Pedidos" at bounding box center [445, 35] width 121 height 16
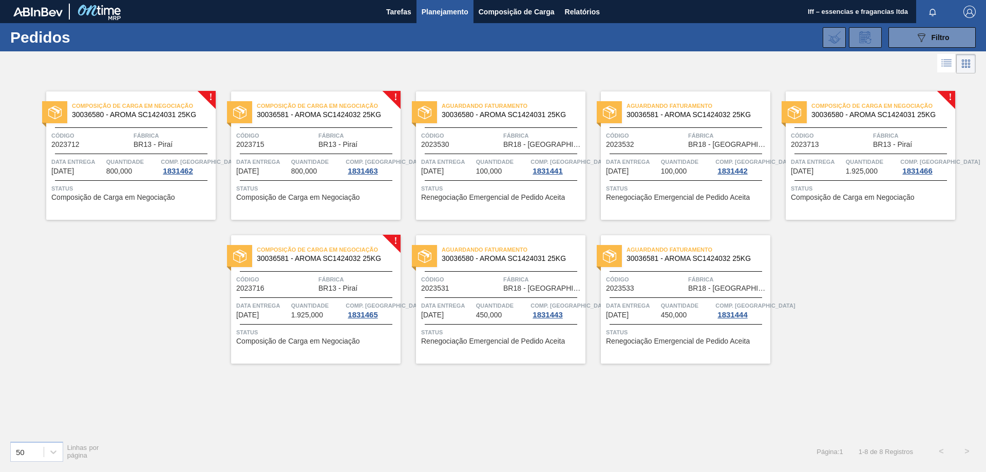
click at [439, 6] on span "Planejamento" at bounding box center [444, 12] width 47 height 12
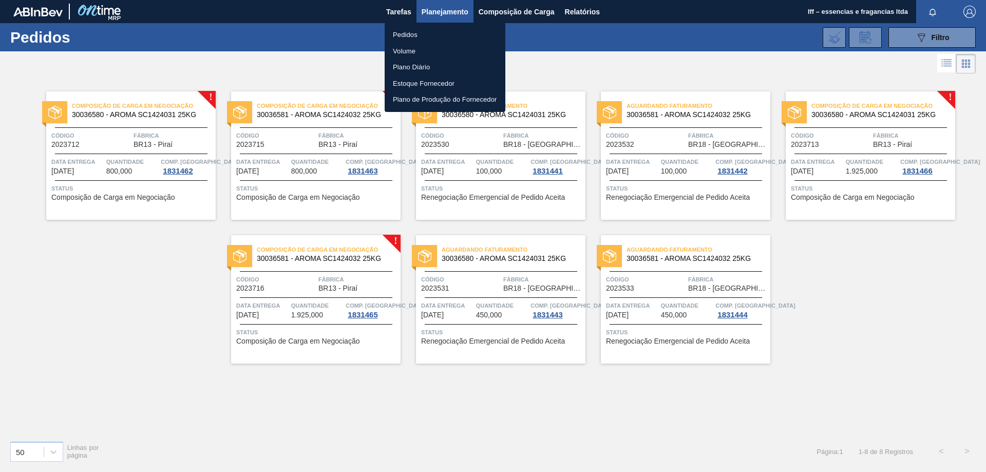
click at [408, 35] on li "Pedidos" at bounding box center [445, 35] width 121 height 16
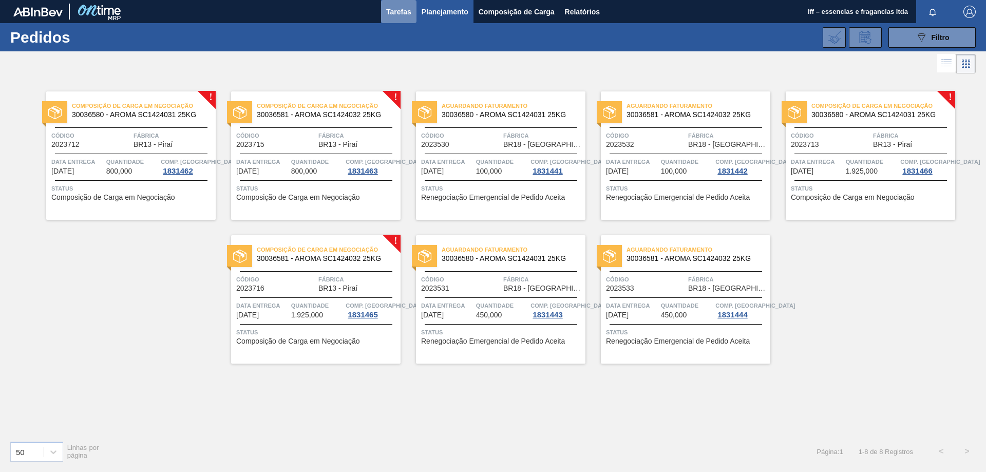
click at [408, 13] on span "Tarefas" at bounding box center [398, 12] width 25 height 12
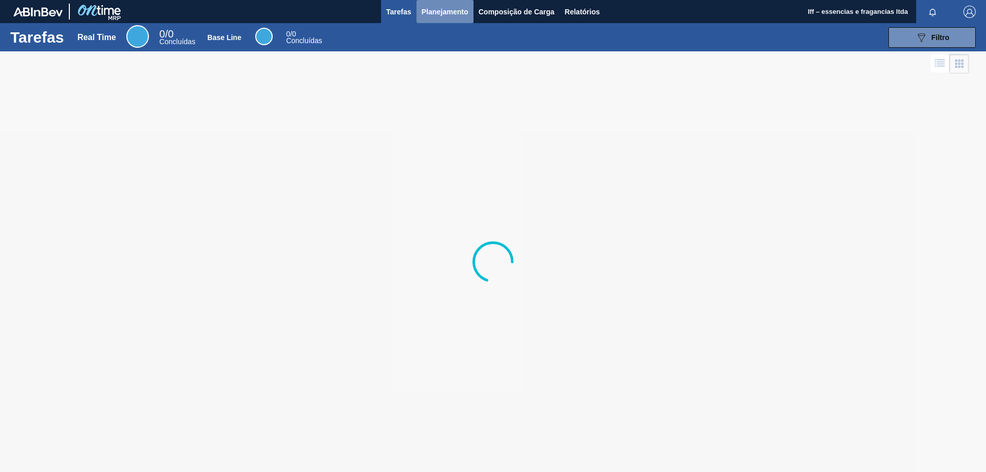
click at [454, 15] on span "Planejamento" at bounding box center [444, 12] width 47 height 12
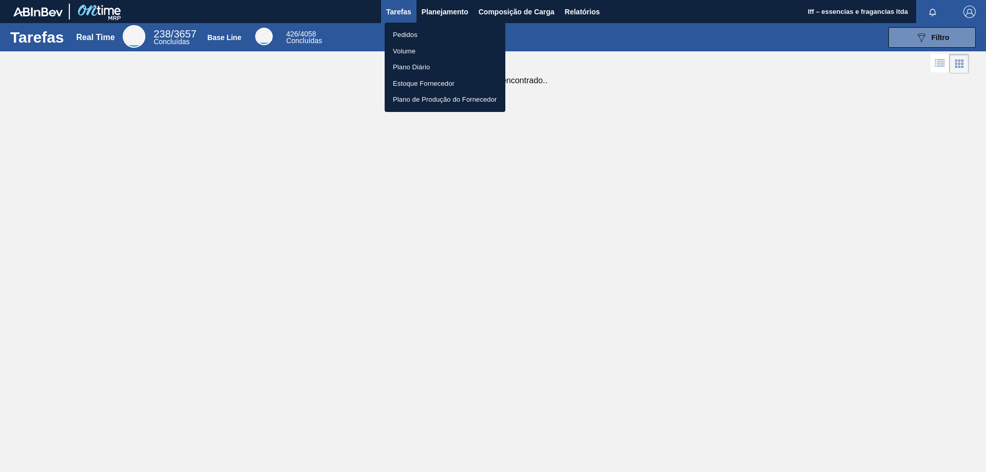
click at [413, 33] on li "Pedidos" at bounding box center [445, 35] width 121 height 16
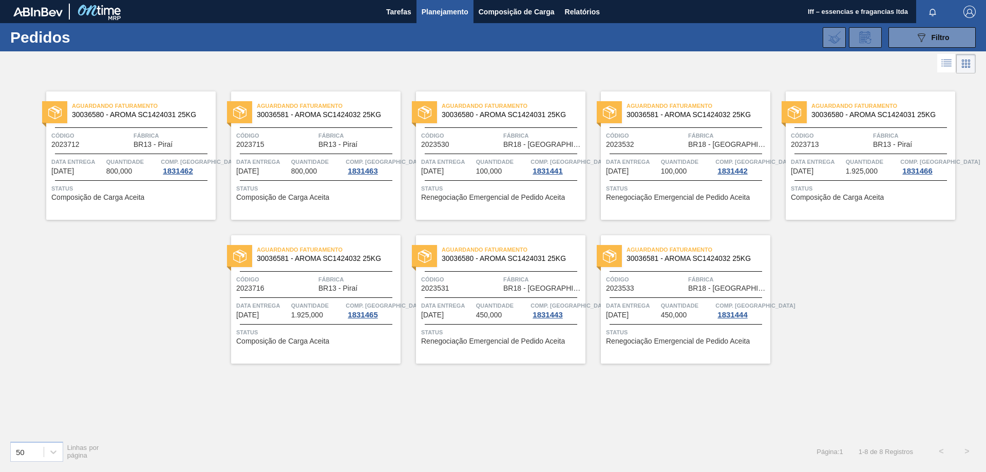
click at [132, 169] on span "800,000" at bounding box center [119, 171] width 26 height 8
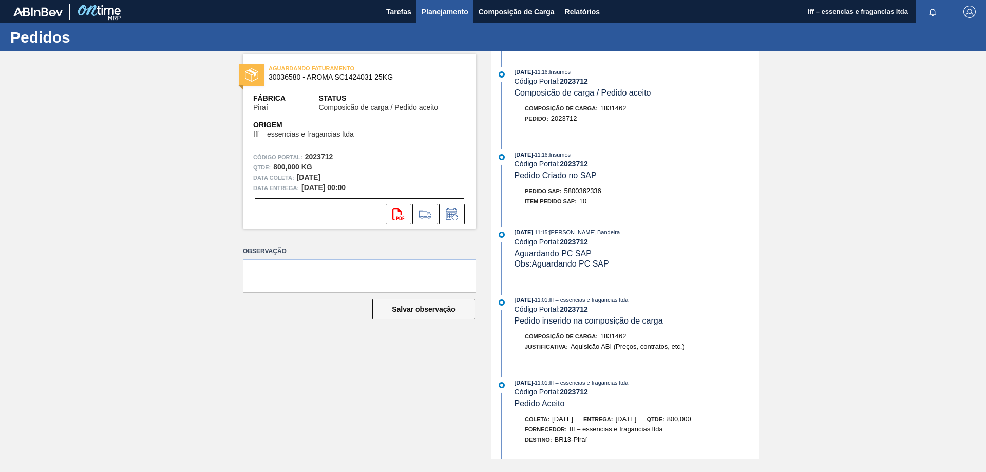
click at [437, 10] on span "Planejamento" at bounding box center [444, 12] width 47 height 12
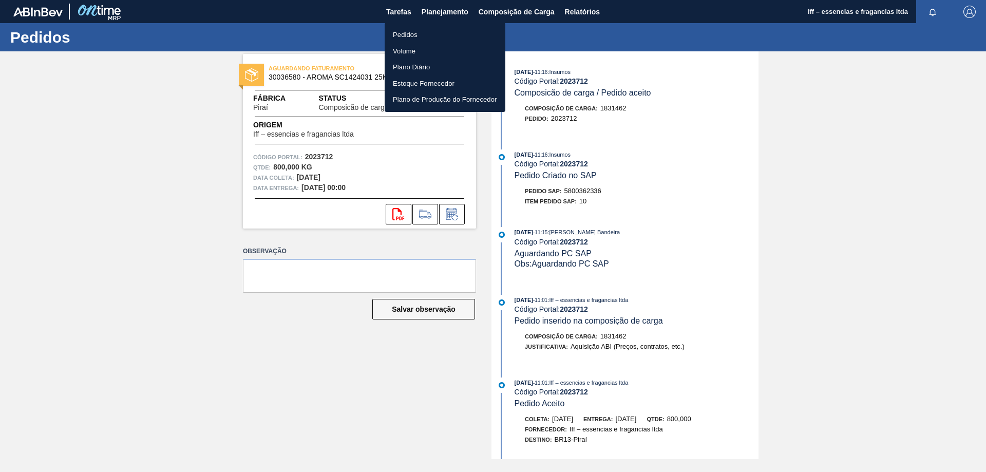
click at [421, 37] on li "Pedidos" at bounding box center [445, 35] width 121 height 16
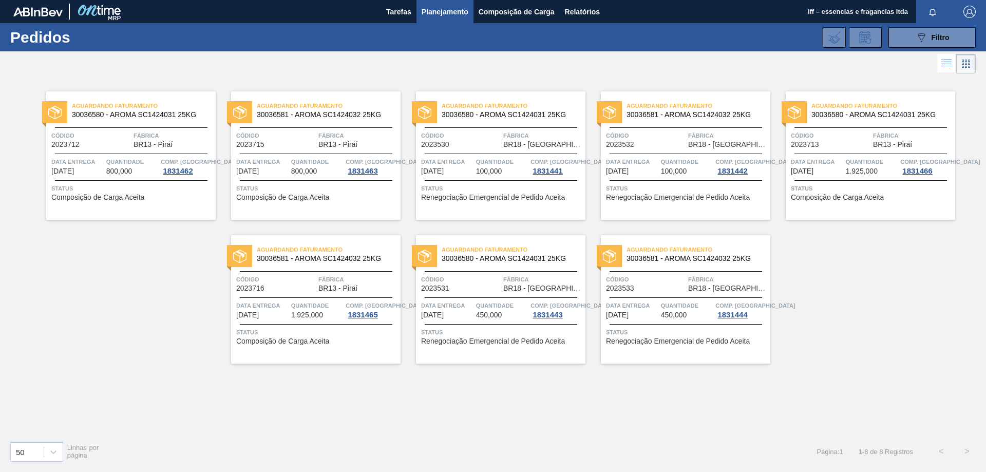
click at [114, 162] on span "Quantidade" at bounding box center [132, 162] width 52 height 10
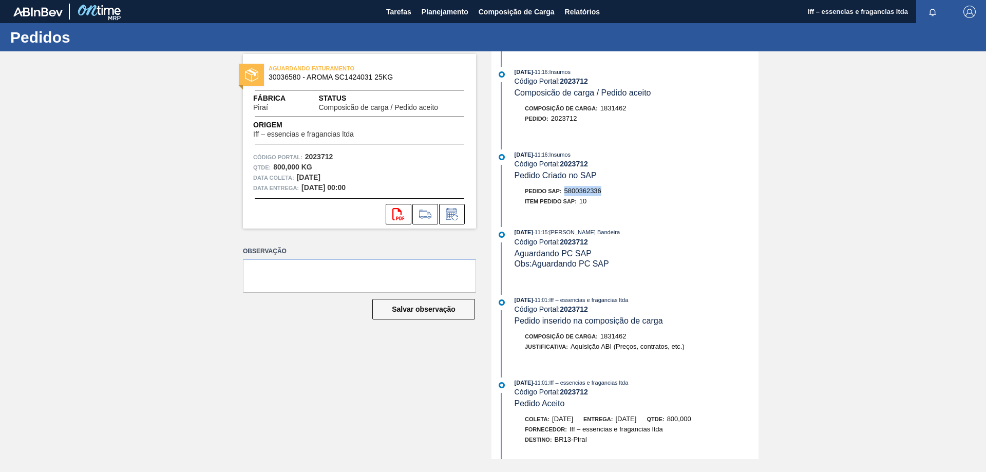
drag, startPoint x: 606, startPoint y: 190, endPoint x: 565, endPoint y: 193, distance: 40.6
click at [565, 193] on div "Pedido SAP: 5800362336" at bounding box center [636, 191] width 244 height 10
copy span "5800362336"
click at [289, 76] on span "30036580 - AROMA SC1424031 25KG" at bounding box center [361, 77] width 186 height 8
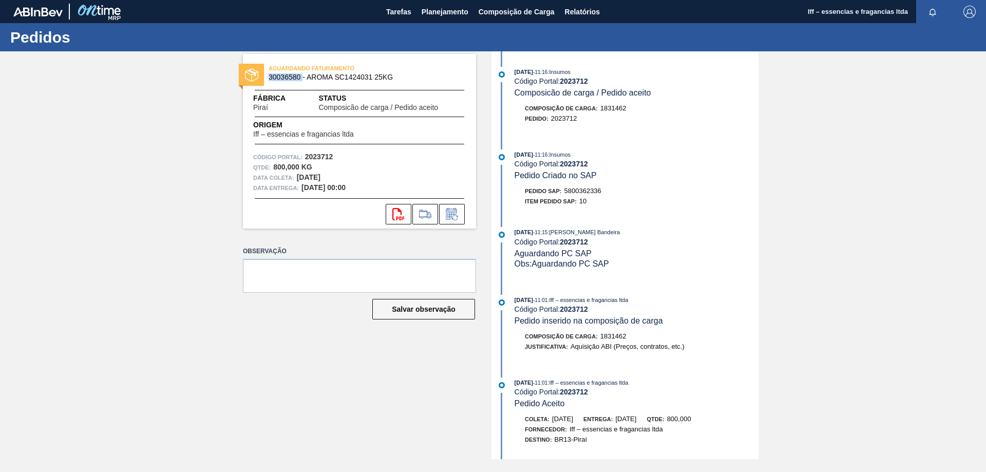
copy span "30036580"
click at [396, 217] on icon "svg{fill:#ff0000}" at bounding box center [398, 214] width 12 height 12
click at [457, 205] on button at bounding box center [452, 214] width 26 height 21
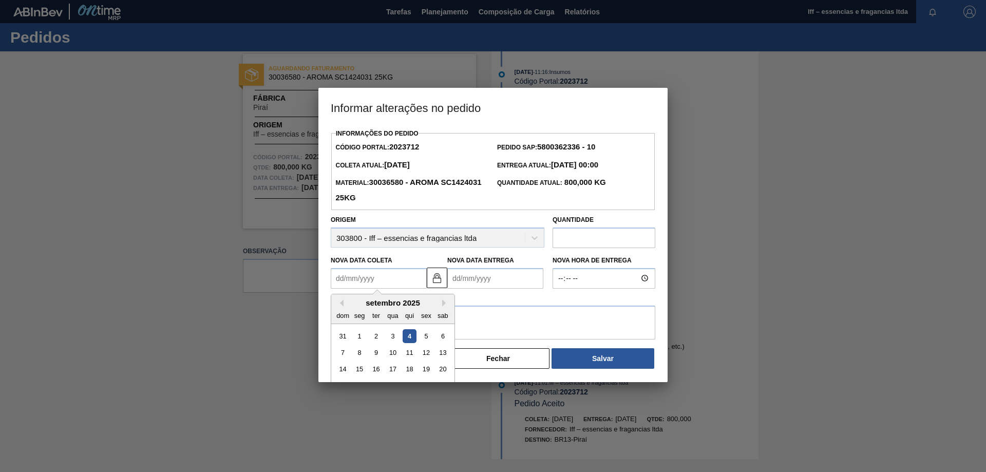
click at [410, 281] on Coleta2023712 "Nova Data Coleta" at bounding box center [379, 278] width 96 height 21
click at [431, 340] on div "5" at bounding box center [426, 336] width 14 height 14
type Coleta2023712 "05/09/2025"
type Entrega2023712 "07/09/2025"
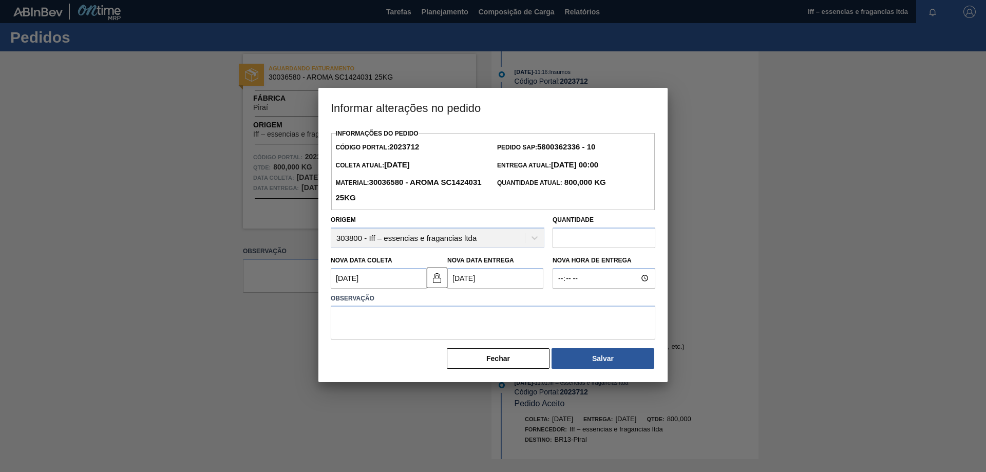
click at [600, 235] on input "text" at bounding box center [603, 237] width 103 height 21
type input "800"
click at [351, 328] on textarea at bounding box center [493, 322] width 324 height 34
type textarea "a"
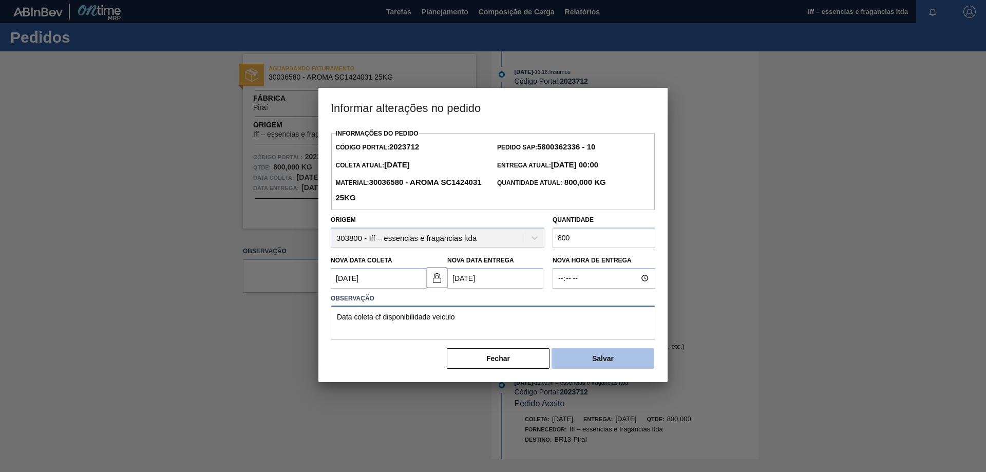
type textarea "Data coleta cf disponibilidade veiculo"
click at [577, 362] on button "Salvar" at bounding box center [602, 358] width 103 height 21
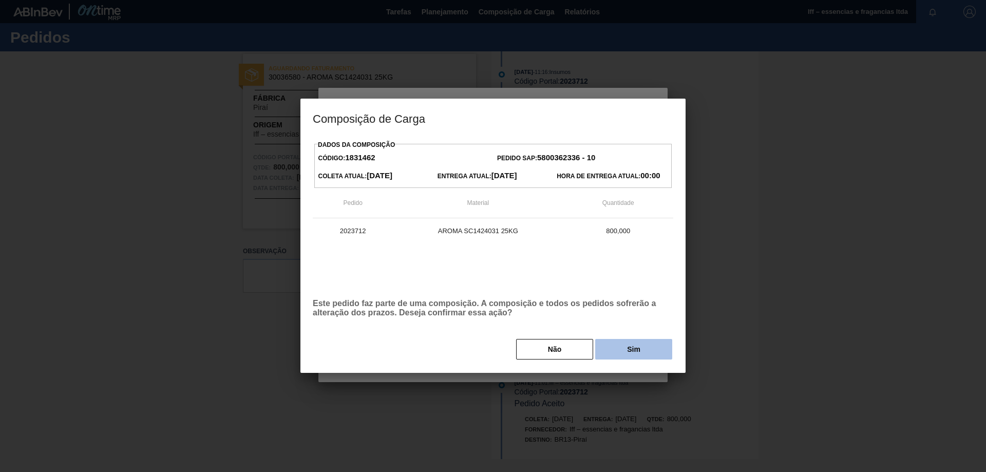
click at [639, 350] on button "Sim" at bounding box center [633, 349] width 77 height 21
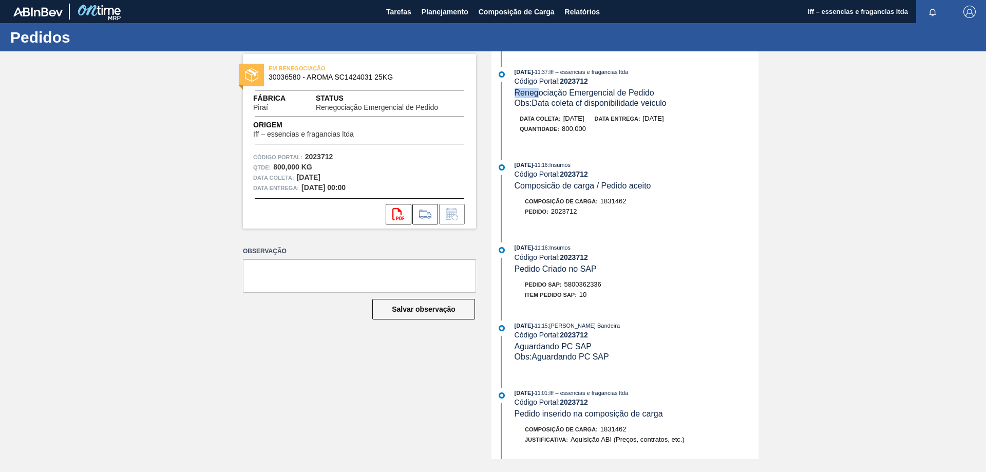
drag, startPoint x: 662, startPoint y: 89, endPoint x: 539, endPoint y: 93, distance: 123.3
click at [539, 93] on div "04/09/2025 - 11:37 : Iff – essencias e fragancias ltda Código Portal: 2023712 R…" at bounding box center [636, 88] width 244 height 42
click at [435, 12] on span "Planejamento" at bounding box center [444, 12] width 47 height 12
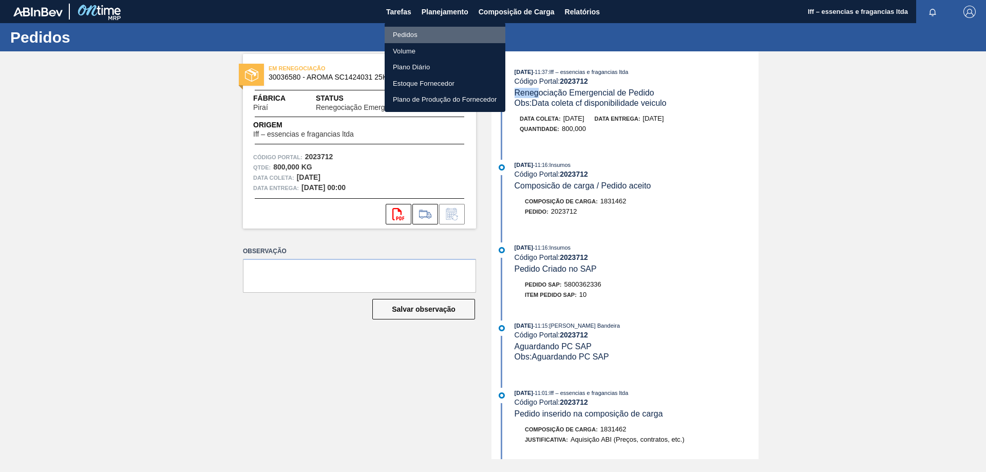
click at [421, 36] on li "Pedidos" at bounding box center [445, 35] width 121 height 16
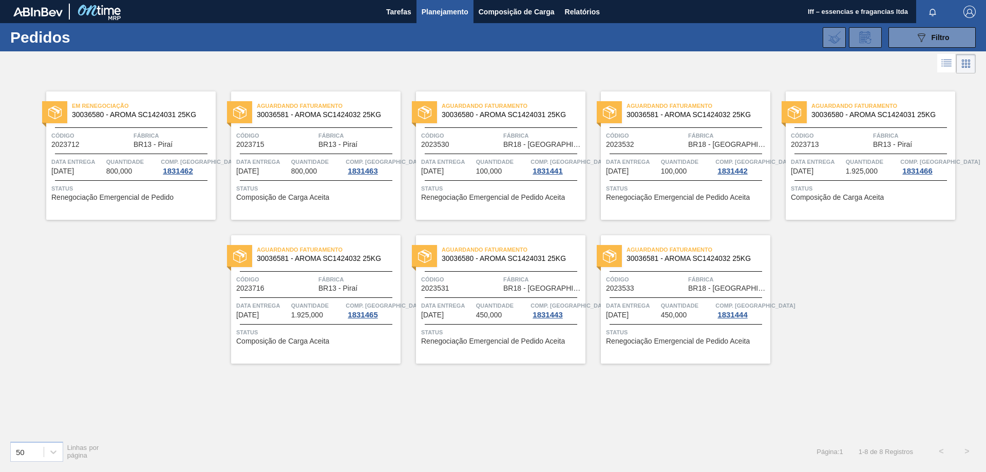
click at [259, 169] on span "06/09/2025" at bounding box center [247, 171] width 23 height 8
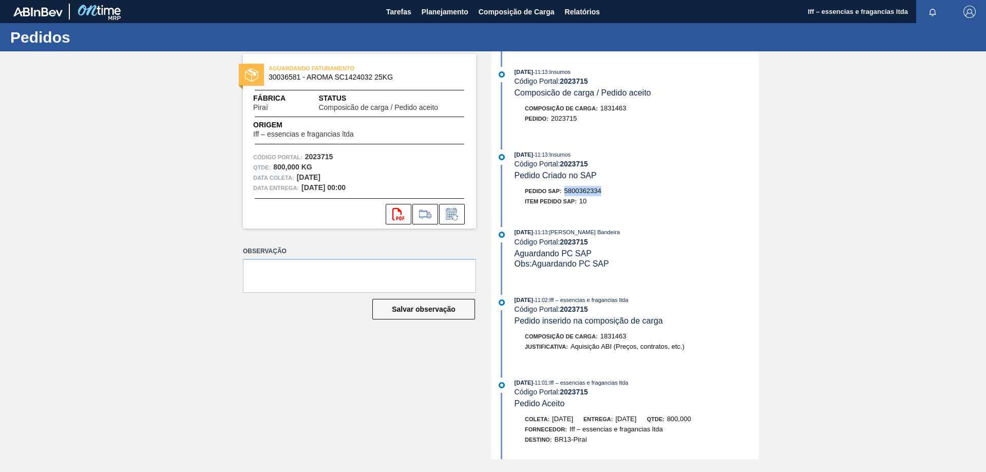
drag, startPoint x: 608, startPoint y: 191, endPoint x: 566, endPoint y: 195, distance: 41.7
click at [566, 195] on div "Pedido SAP: 5800362334" at bounding box center [636, 191] width 244 height 10
copy span "5800362334"
click at [400, 212] on icon at bounding box center [398, 214] width 12 height 12
click at [441, 14] on span "Planejamento" at bounding box center [444, 12] width 47 height 12
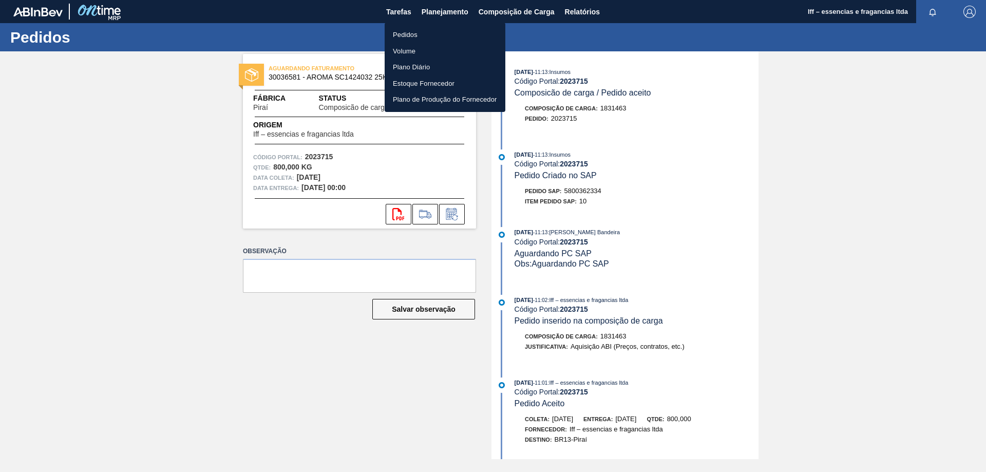
click at [395, 215] on div at bounding box center [493, 236] width 986 height 472
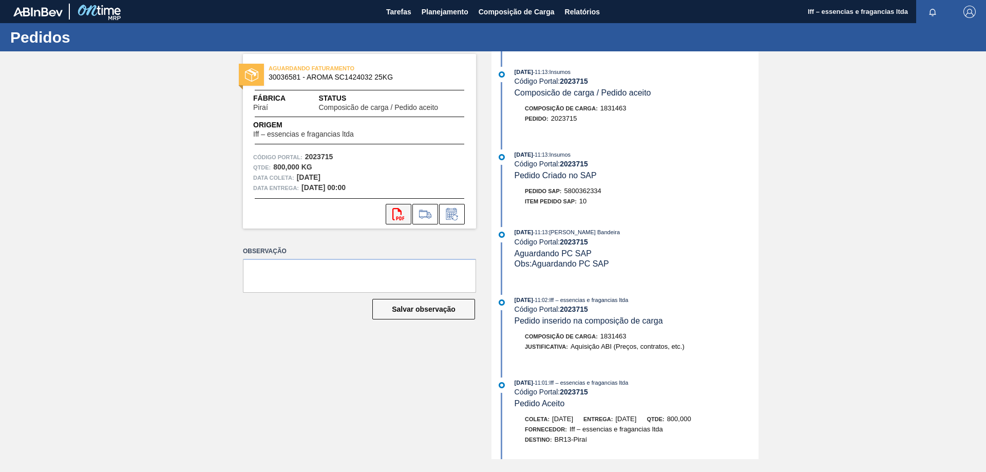
click at [393, 0] on body "Tarefas Planejamento Composição de Carga Relatórios Iff – essencias e fragancia…" at bounding box center [493, 0] width 986 height 0
click at [396, 214] on icon "svg{fill:#ff0000}" at bounding box center [398, 214] width 12 height 12
click at [451, 212] on icon at bounding box center [452, 214] width 16 height 12
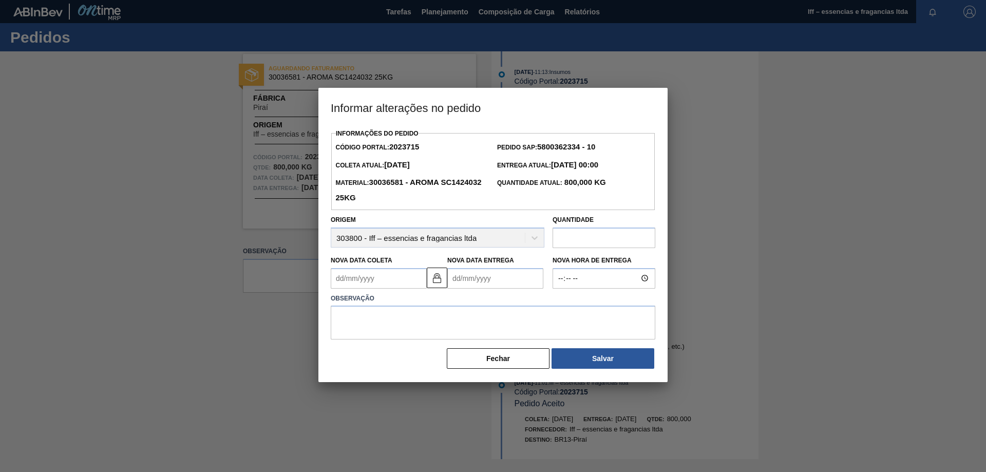
click at [372, 284] on Coleta2023715 "Nova Data Coleta" at bounding box center [379, 278] width 96 height 21
click at [427, 337] on div "5" at bounding box center [426, 336] width 14 height 14
type Coleta2023715 "05/09/2025"
type Entrega2023715 "07/09/2025"
click at [590, 238] on input "text" at bounding box center [603, 237] width 103 height 21
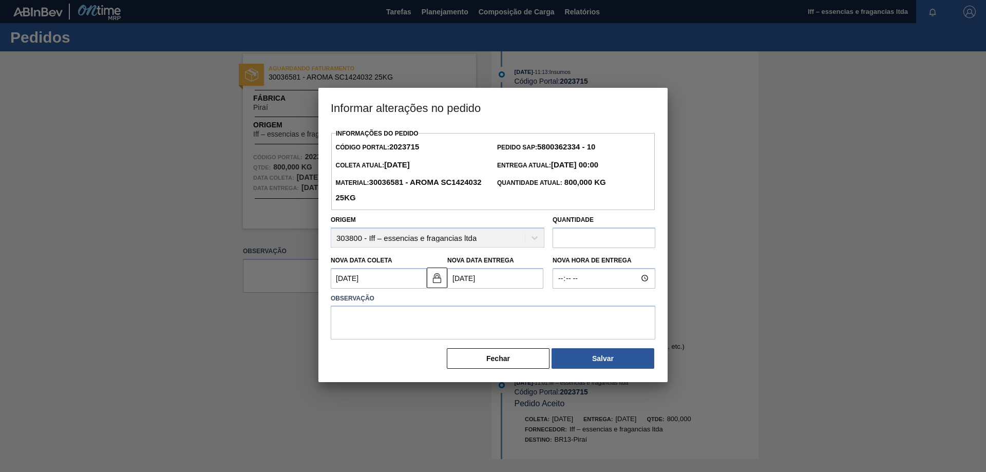
click at [590, 238] on input "text" at bounding box center [603, 237] width 103 height 21
drag, startPoint x: 586, startPoint y: 241, endPoint x: 579, endPoint y: 243, distance: 7.0
click at [581, 243] on input "text" at bounding box center [603, 237] width 103 height 21
click at [547, 240] on div "Origem 303800 - Iff – essencias e fragancias ltda" at bounding box center [438, 230] width 222 height 35
click at [506, 286] on Entrega2023715 "07/09/2025" at bounding box center [495, 278] width 96 height 21
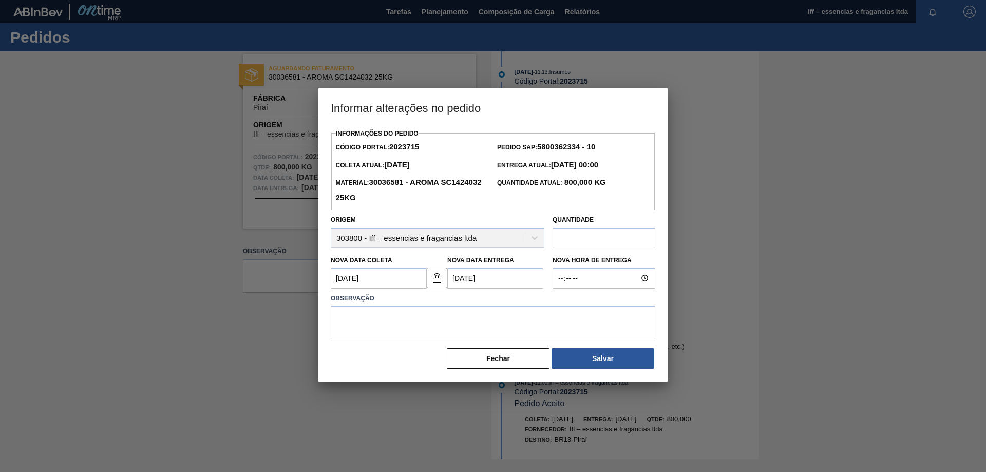
click at [375, 327] on textarea at bounding box center [493, 322] width 324 height 34
click at [408, 318] on textarea at bounding box center [493, 322] width 324 height 34
click at [499, 361] on button "Fechar" at bounding box center [498, 358] width 103 height 21
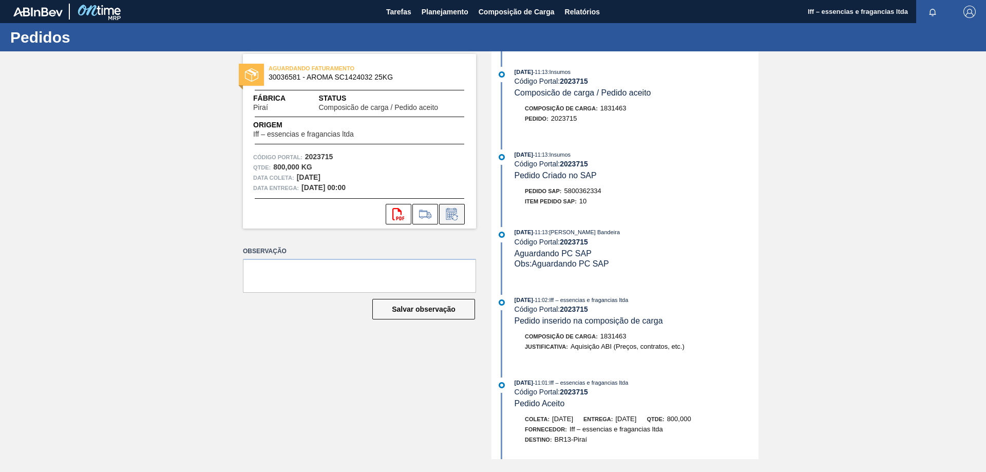
click at [454, 210] on icon at bounding box center [452, 214] width 16 height 12
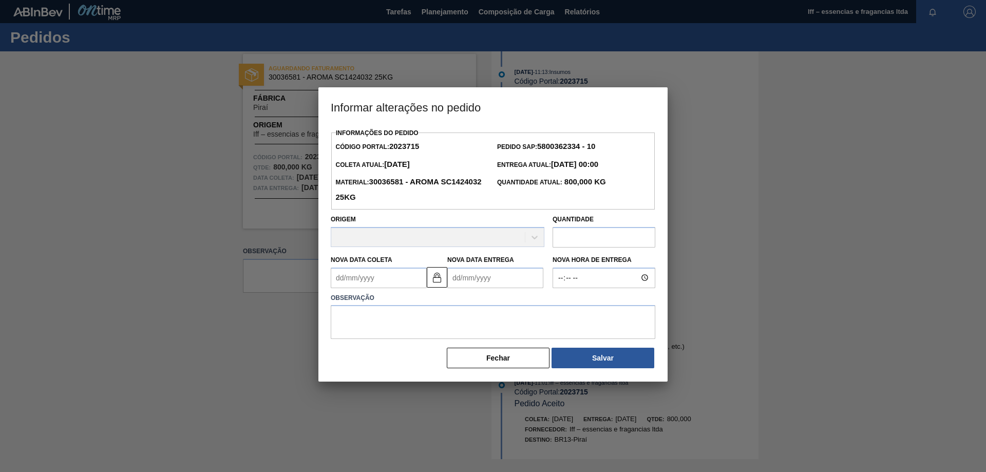
click at [380, 281] on Coleta2023715 "Nova Data Coleta" at bounding box center [379, 277] width 96 height 21
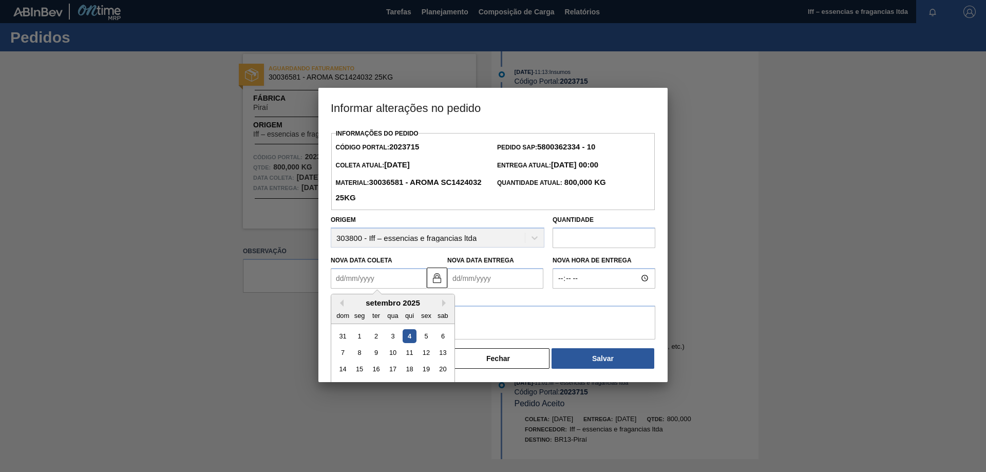
click at [427, 339] on div "5" at bounding box center [426, 336] width 14 height 14
type Coleta2023715 "05/09/2025"
type Entrega2023715 "07/09/2025"
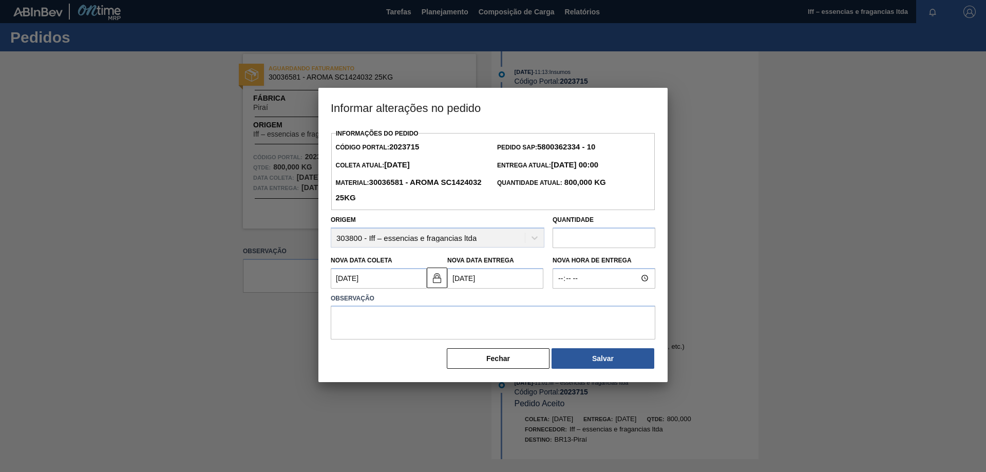
click at [569, 233] on input "text" at bounding box center [603, 237] width 103 height 21
click at [573, 239] on input "text" at bounding box center [603, 237] width 103 height 21
click at [573, 240] on input "text" at bounding box center [603, 237] width 103 height 21
click at [383, 322] on textarea at bounding box center [493, 322] width 324 height 34
click at [503, 362] on button "Fechar" at bounding box center [498, 358] width 103 height 21
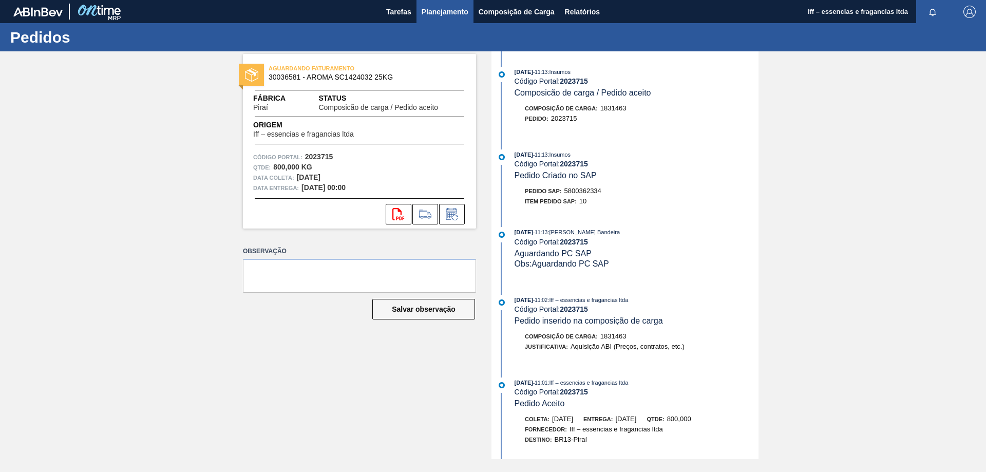
click at [445, 14] on span "Planejamento" at bounding box center [444, 12] width 47 height 12
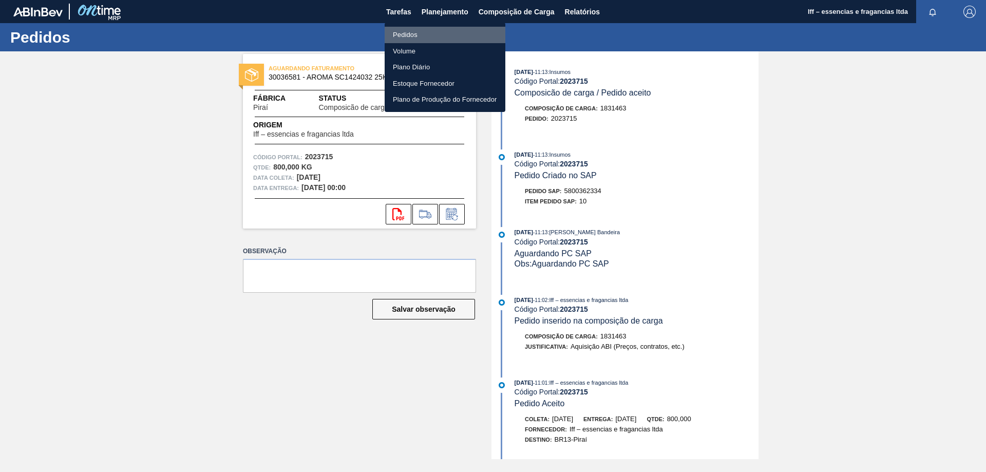
click at [411, 29] on li "Pedidos" at bounding box center [445, 35] width 121 height 16
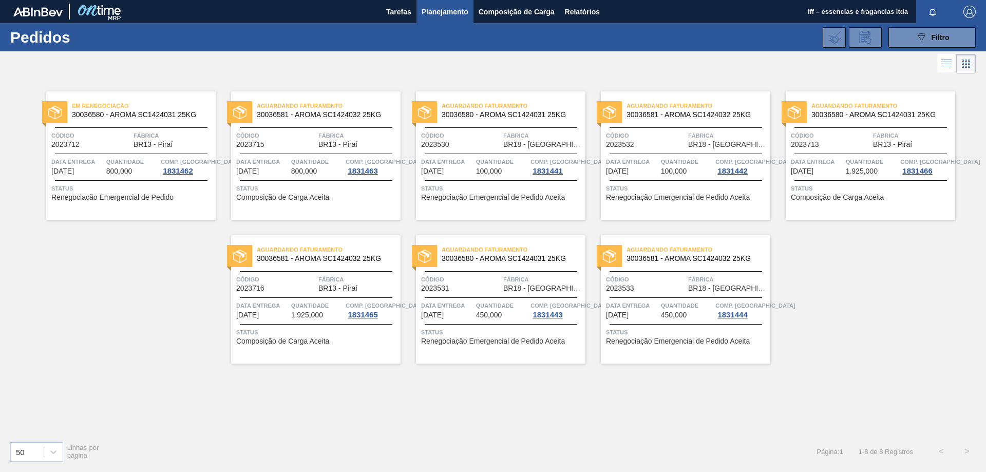
click at [302, 157] on span "Quantidade" at bounding box center [317, 162] width 52 height 10
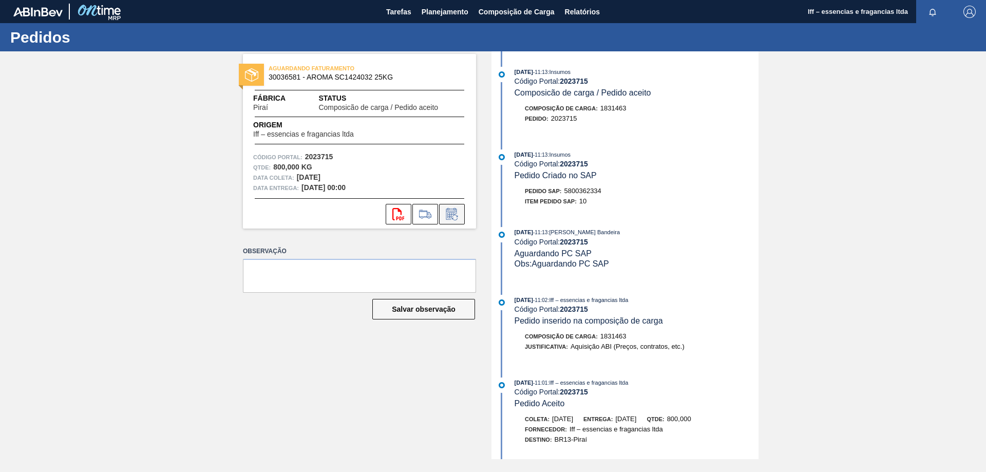
click at [455, 221] on button at bounding box center [452, 214] width 26 height 21
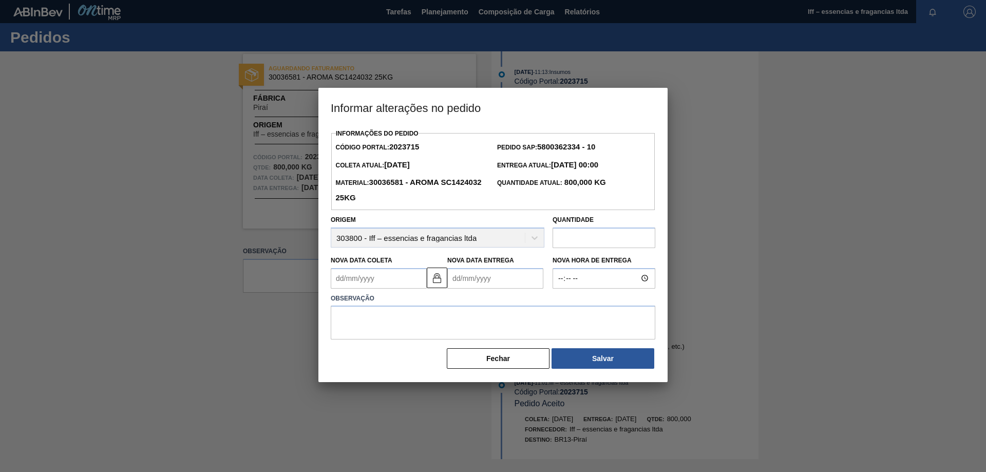
click at [590, 243] on input "text" at bounding box center [603, 237] width 103 height 21
click at [591, 243] on input "text" at bounding box center [603, 237] width 103 height 21
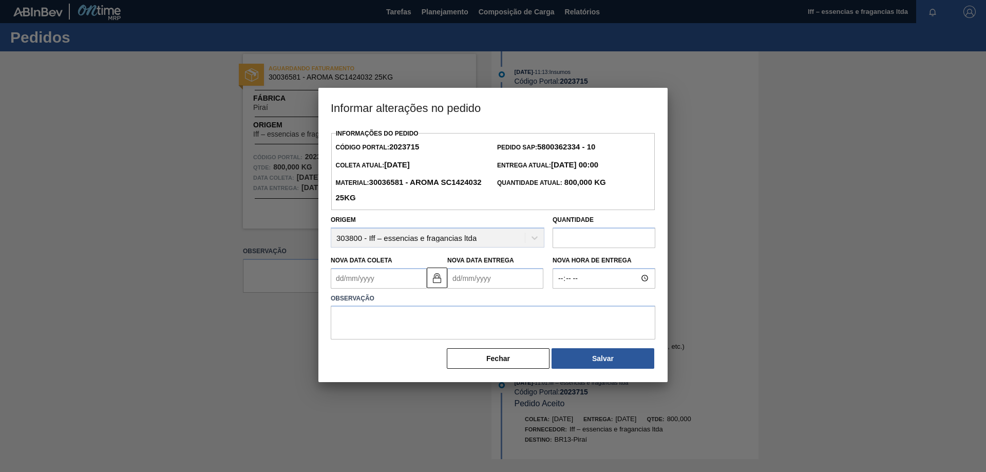
click at [591, 243] on input "text" at bounding box center [603, 237] width 103 height 21
click at [406, 277] on Coleta2023715 "Nova Data Coleta" at bounding box center [379, 278] width 96 height 21
drag, startPoint x: 426, startPoint y: 338, endPoint x: 445, endPoint y: 339, distance: 19.0
click at [427, 338] on div "5" at bounding box center [426, 336] width 14 height 14
type Coleta2023715 "05/09/2025"
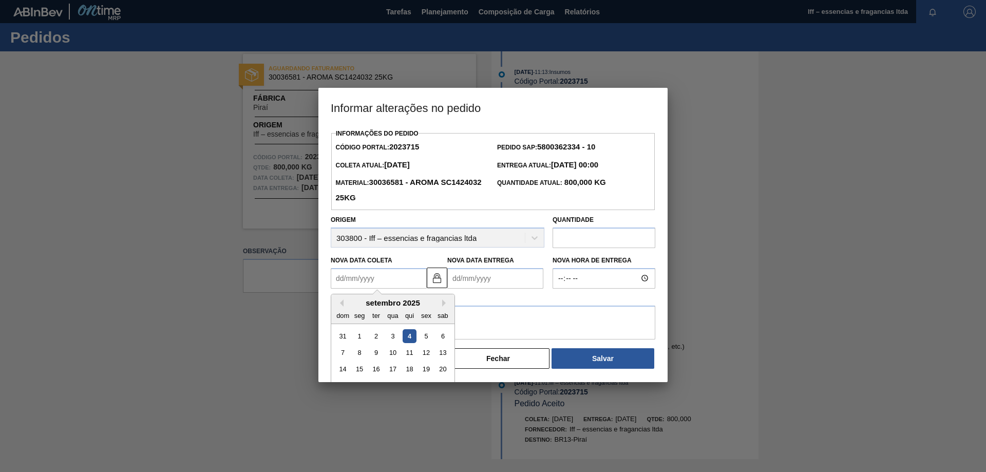
type Entrega2023715 "07/09/2025"
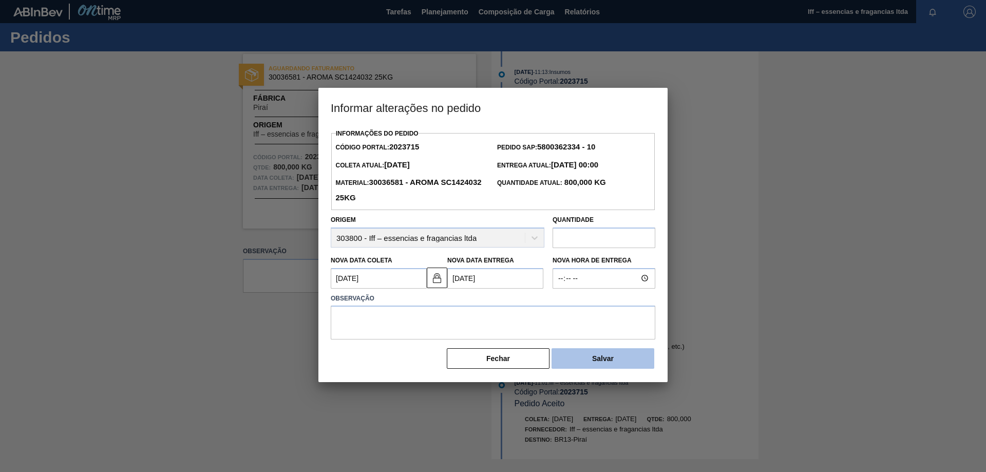
click at [628, 369] on button "Salvar" at bounding box center [602, 358] width 103 height 21
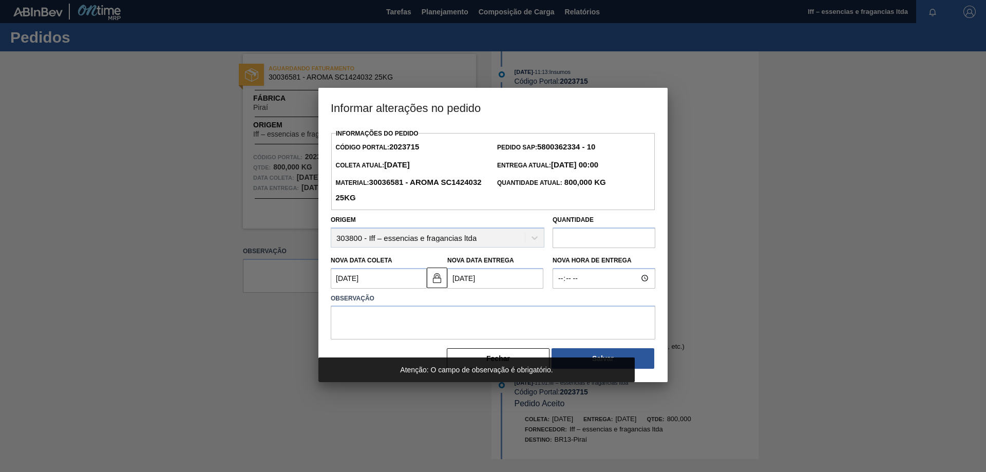
click at [421, 323] on textarea at bounding box center [493, 322] width 324 height 34
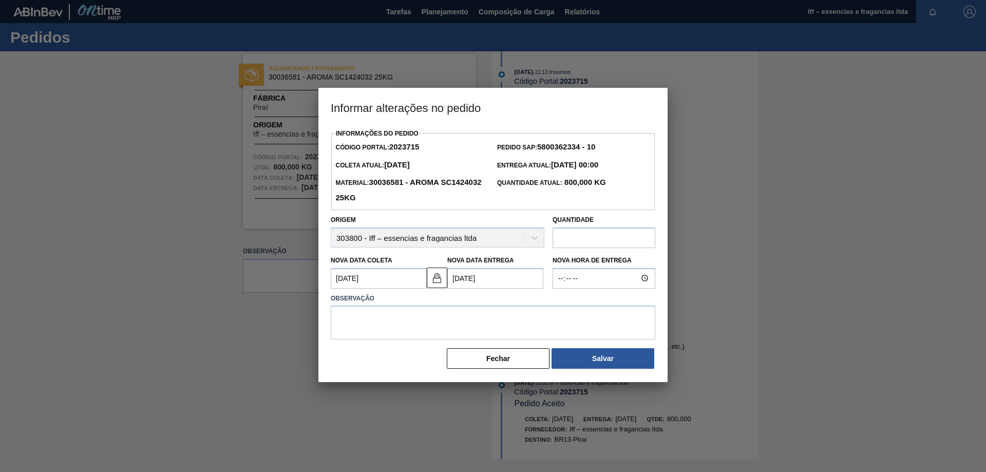
click at [420, 323] on textarea at bounding box center [493, 322] width 324 height 34
click at [498, 361] on button "Fechar" at bounding box center [498, 358] width 103 height 21
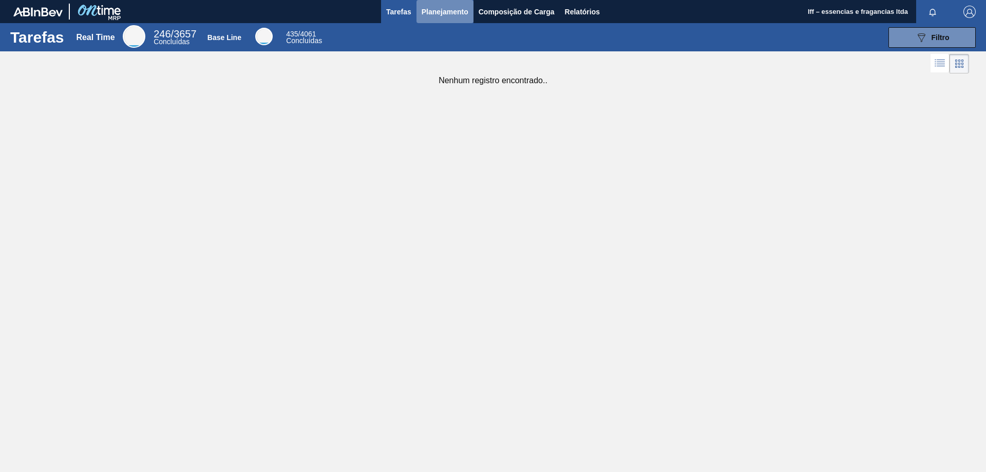
click at [441, 17] on span "Planejamento" at bounding box center [444, 12] width 47 height 12
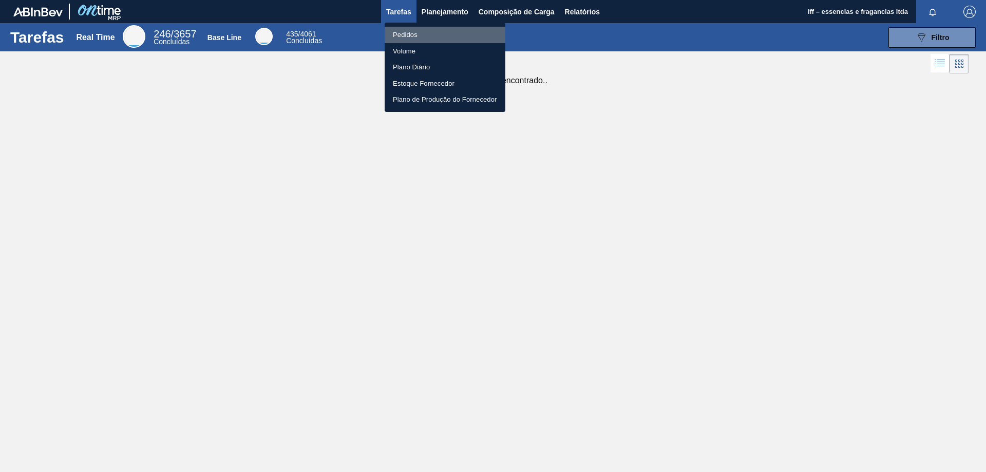
click at [409, 32] on li "Pedidos" at bounding box center [445, 35] width 121 height 16
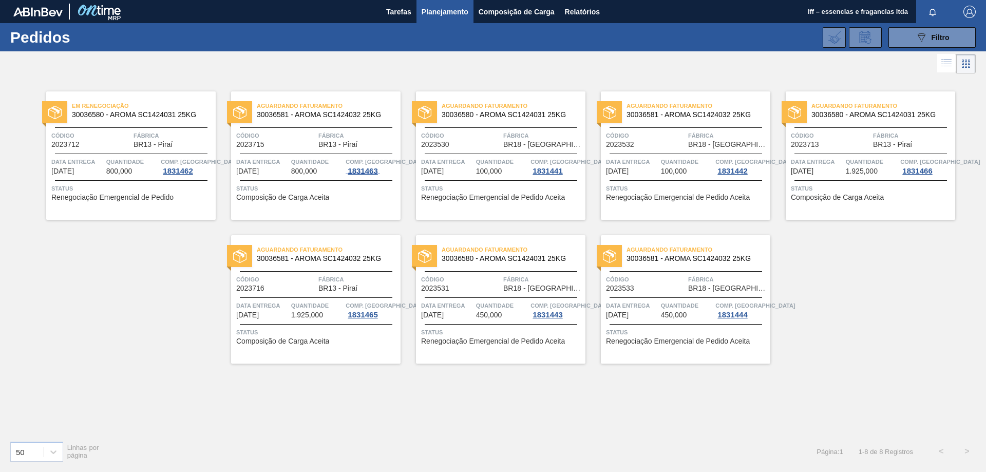
click at [356, 174] on span "1831463" at bounding box center [362, 171] width 34 height 8
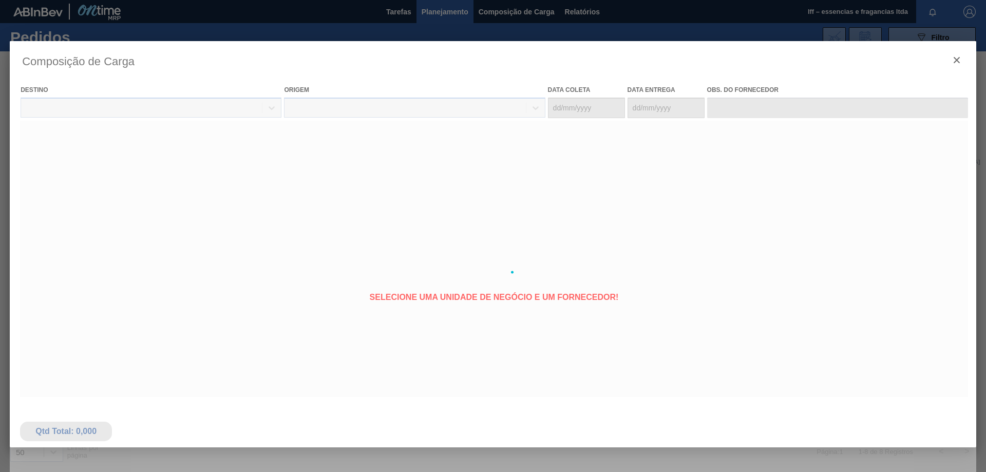
type coleta "[DATE]"
type entrega "06/09/2025"
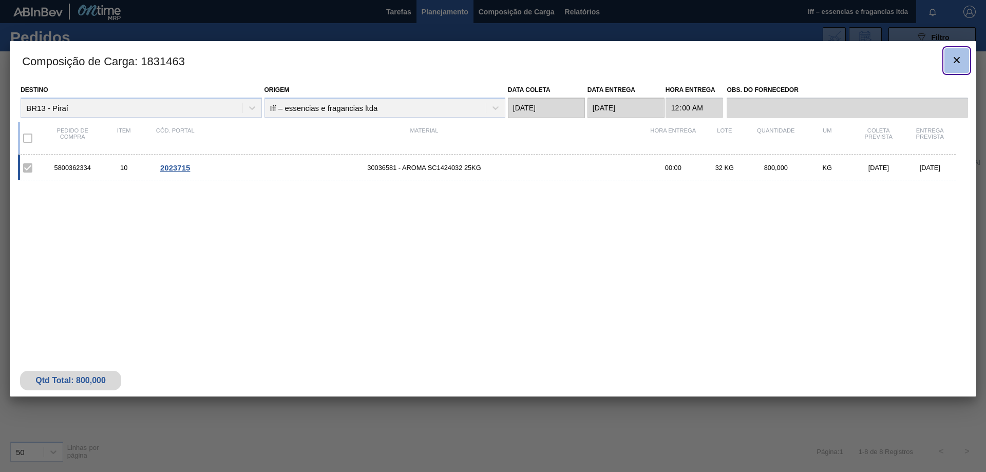
click at [951, 60] on icon "botão de ícone" at bounding box center [956, 60] width 12 height 12
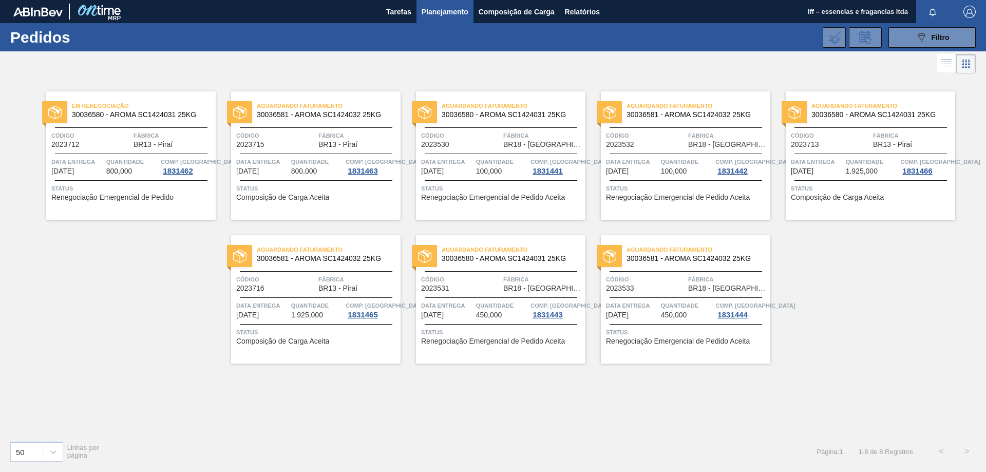
click at [277, 152] on div "Aguardando Faturamento 30036581 - AROMA SC1424032 25KG Código 2023715 Fábrica B…" at bounding box center [315, 155] width 169 height 128
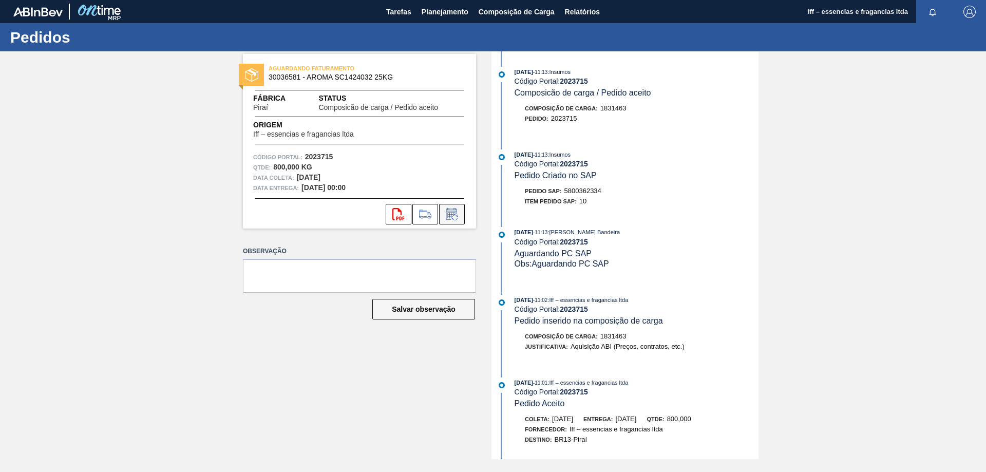
click at [450, 211] on icon at bounding box center [451, 214] width 11 height 12
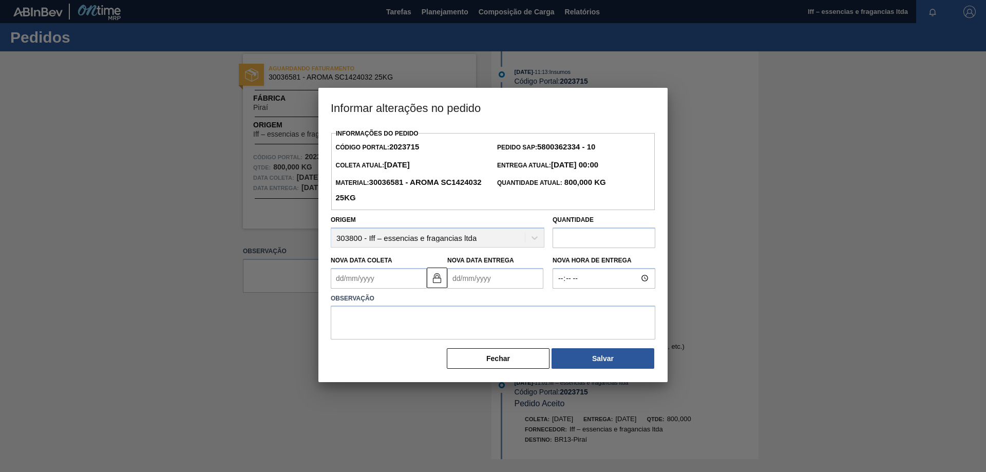
click at [567, 240] on input "text" at bounding box center [603, 237] width 103 height 21
click at [377, 281] on Coleta2023715 "Nova Data Coleta" at bounding box center [379, 278] width 96 height 21
click at [425, 337] on div "5" at bounding box center [426, 336] width 14 height 14
type Coleta2023715 "05/09/2025"
type Entrega2023715 "07/09/2025"
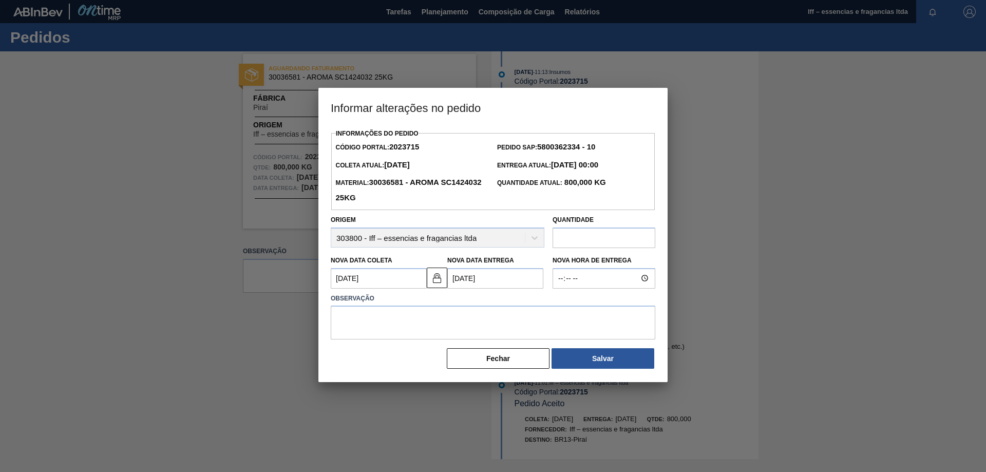
click at [574, 243] on input "text" at bounding box center [603, 237] width 103 height 21
type input "800"
click at [432, 325] on textarea at bounding box center [493, 322] width 324 height 34
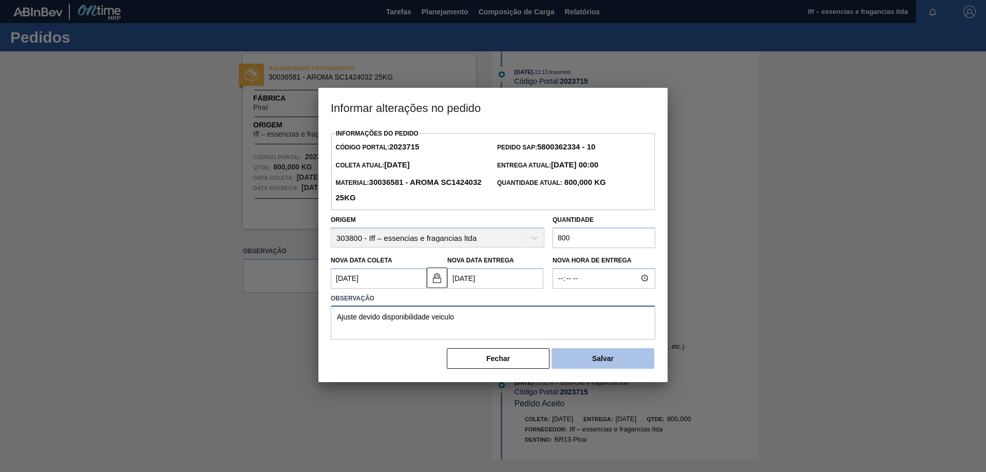
type textarea "Ajuste devido disponibilidade veiculo"
click at [613, 366] on button "Salvar" at bounding box center [602, 358] width 103 height 21
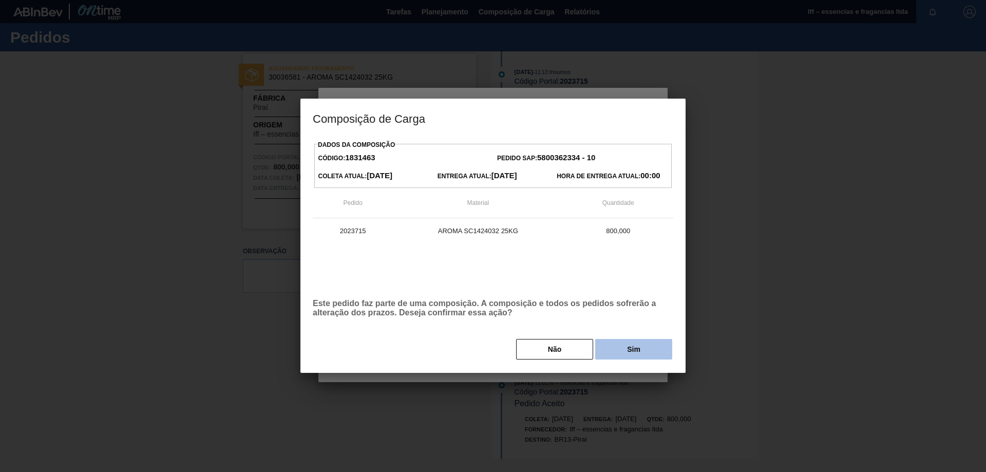
click at [616, 350] on button "Sim" at bounding box center [633, 349] width 77 height 21
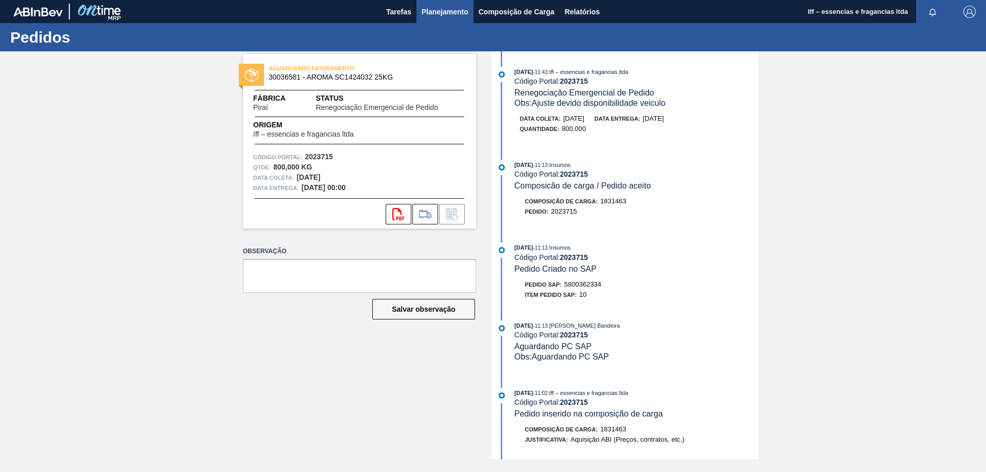
click at [446, 7] on span "Planejamento" at bounding box center [444, 12] width 47 height 12
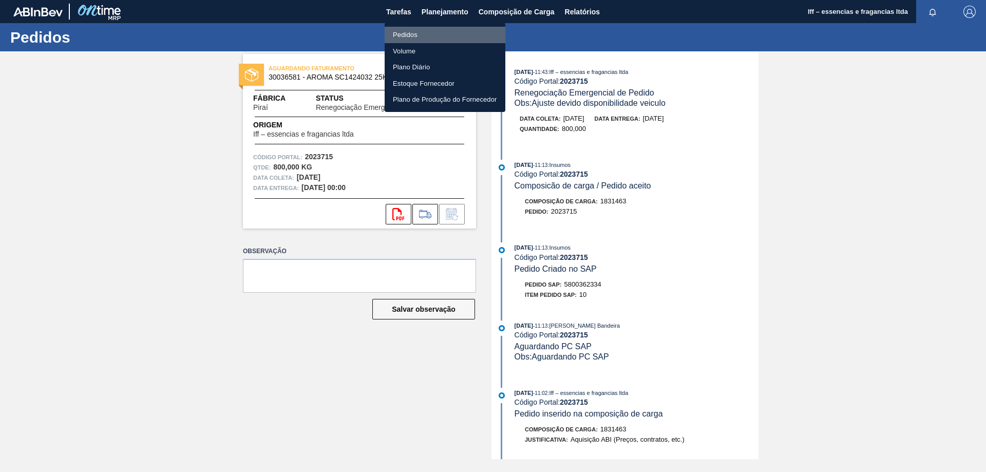
click at [402, 33] on li "Pedidos" at bounding box center [445, 35] width 121 height 16
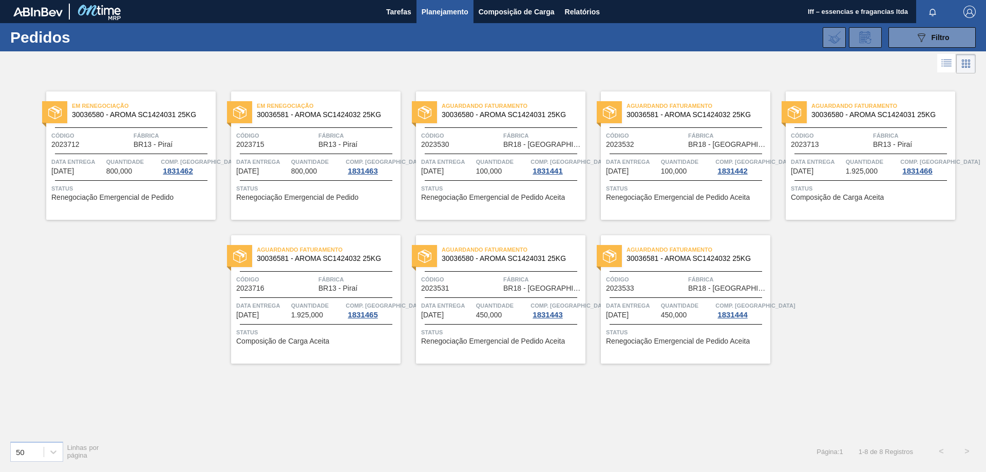
click at [823, 197] on span "Composição de Carga Aceita" at bounding box center [837, 198] width 93 height 8
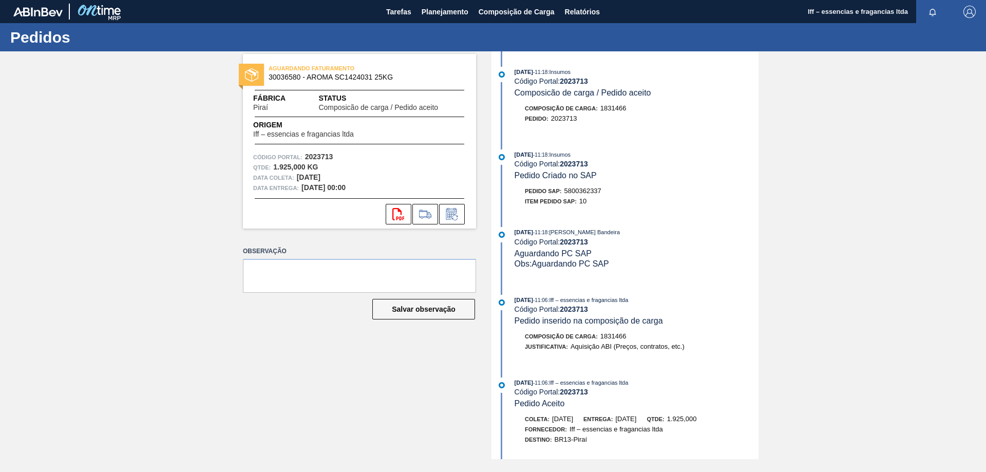
click at [596, 188] on span "5800362337" at bounding box center [582, 191] width 37 height 8
copy span "5800362337"
click at [396, 211] on icon "svg{fill:#ff0000}" at bounding box center [398, 214] width 12 height 12
click at [448, 208] on icon at bounding box center [452, 214] width 16 height 12
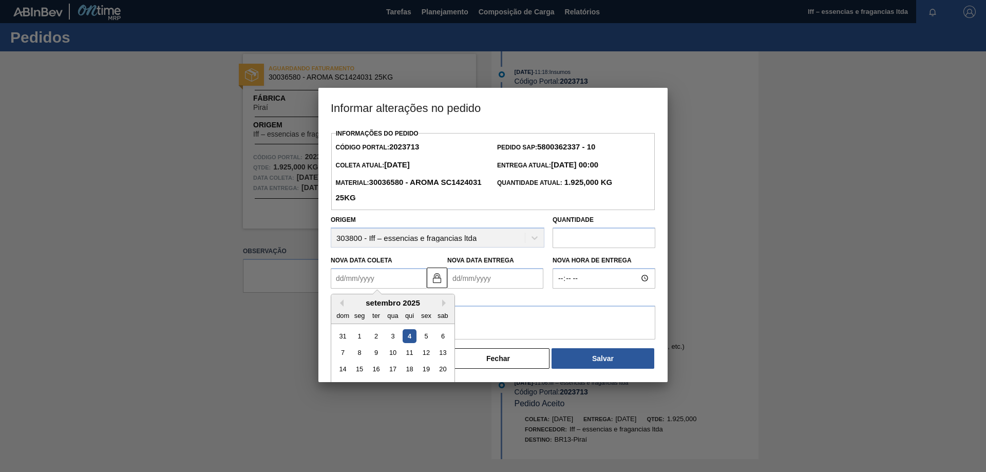
click at [392, 282] on Coleta2023713 "Nova Data Coleta" at bounding box center [379, 278] width 96 height 21
click at [442, 304] on div "Previous Month Next Month setembro 2025 dom seg ter qua qui sex sab 31 1 2 3 4 …" at bounding box center [393, 354] width 124 height 121
click at [443, 305] on button "Next Month" at bounding box center [445, 302] width 7 height 7
click at [430, 354] on div "10" at bounding box center [426, 352] width 14 height 14
type Coleta2023713 "10/10/2025"
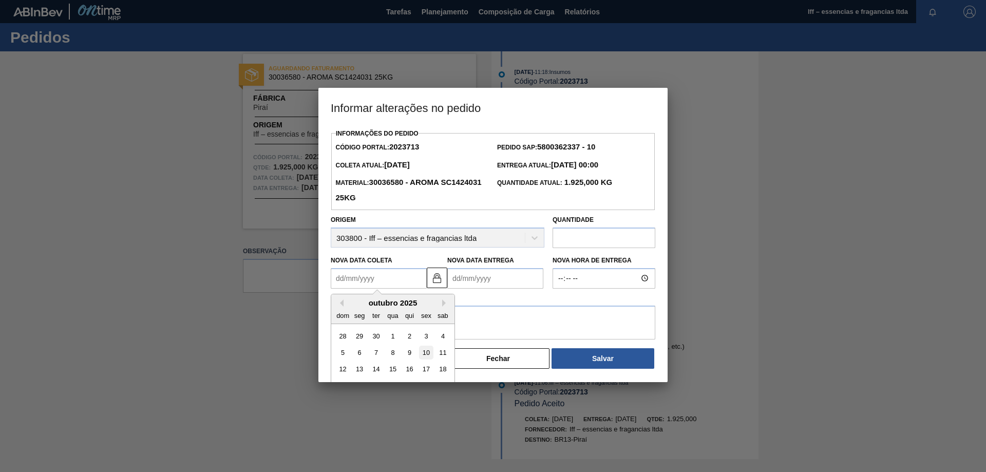
type Entrega2023713 "12/10/2025"
click at [569, 246] on input "text" at bounding box center [603, 237] width 103 height 21
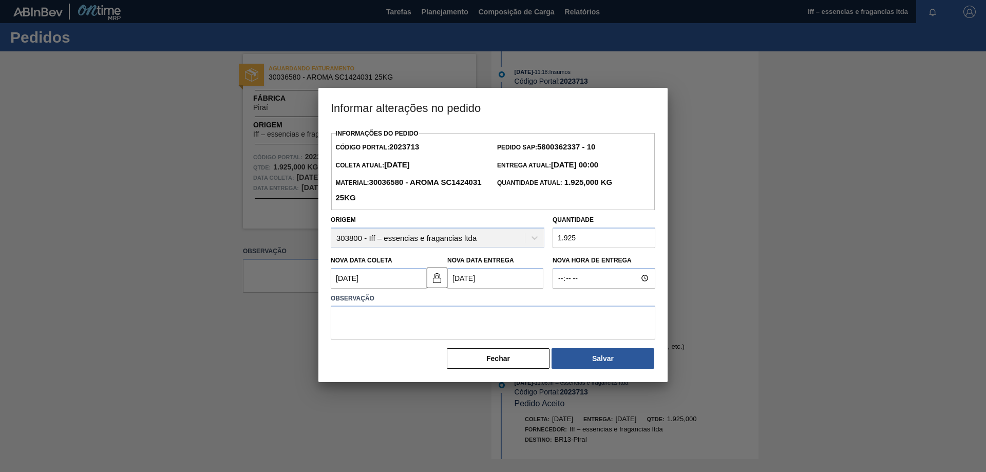
type input "1.925"
click at [475, 324] on textarea at bounding box center [493, 322] width 324 height 34
click at [403, 316] on textarea "disponibilidade mp" at bounding box center [493, 322] width 324 height 34
type textarea "disponibilidade mp"
click at [594, 364] on button "Salvar" at bounding box center [602, 358] width 103 height 21
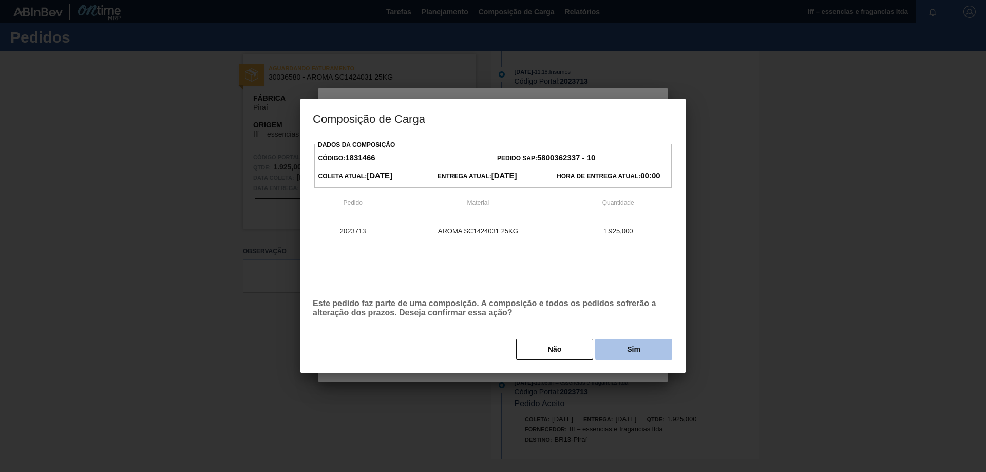
click at [616, 348] on button "Sim" at bounding box center [633, 349] width 77 height 21
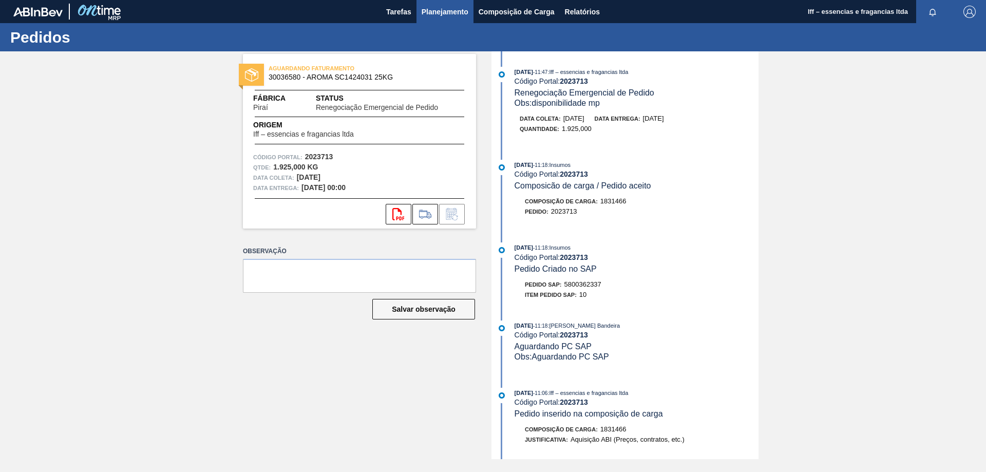
click at [435, 7] on span "Planejamento" at bounding box center [444, 12] width 47 height 12
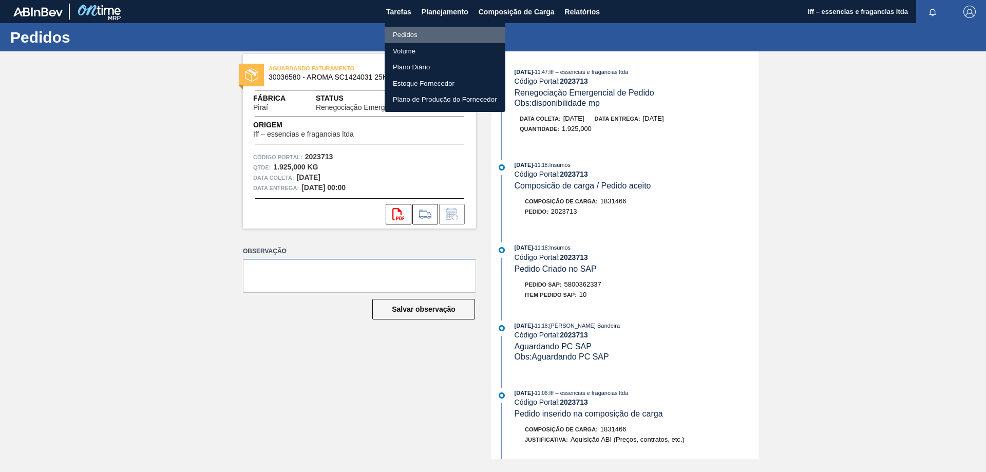
click at [413, 30] on li "Pedidos" at bounding box center [445, 35] width 121 height 16
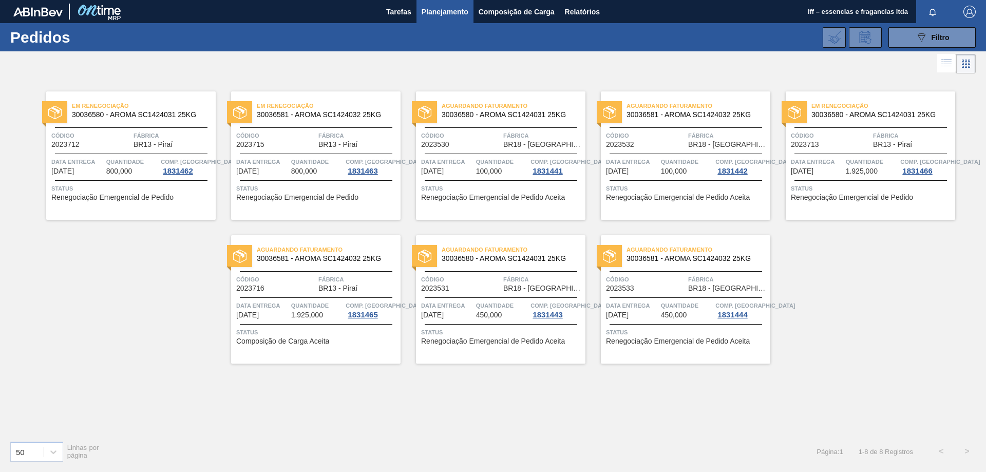
click at [290, 308] on div "Data entrega 07/10/2025 Quantidade 1.925,000 Comp. Carga 1831465" at bounding box center [315, 309] width 169 height 18
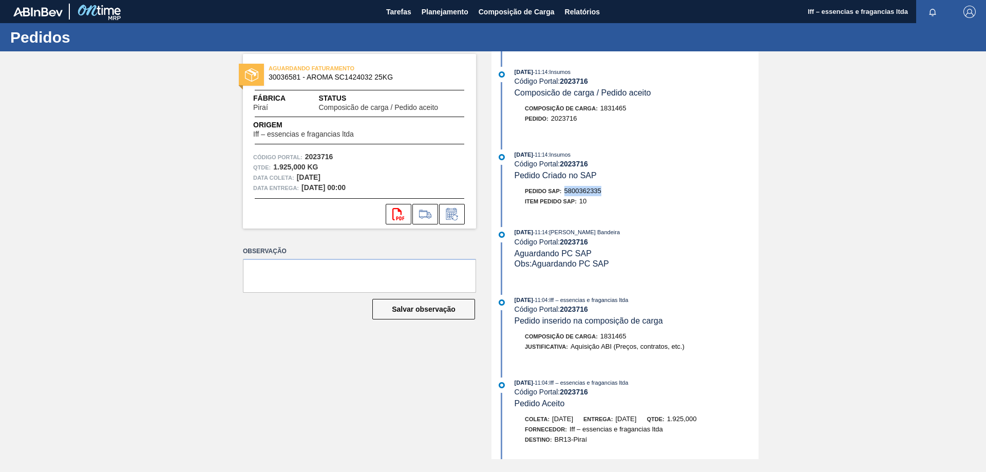
drag, startPoint x: 606, startPoint y: 192, endPoint x: 567, endPoint y: 194, distance: 39.6
click at [567, 194] on div "Pedido SAP: 5800362335" at bounding box center [636, 191] width 244 height 10
copy span "5800362335"
click at [287, 76] on span "30036581 - AROMA SC1424032 25KG" at bounding box center [361, 77] width 186 height 8
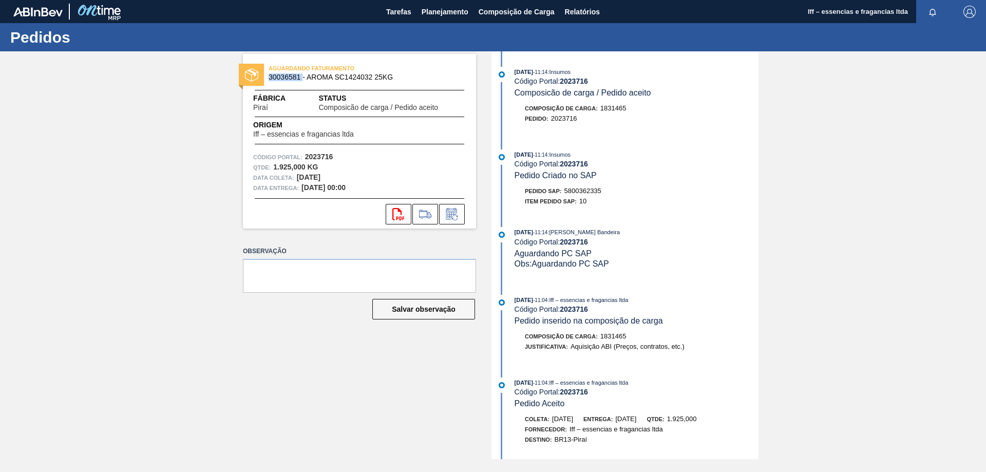
copy span "30036581"
click at [395, 217] on icon "svg{fill:#ff0000}" at bounding box center [398, 214] width 12 height 12
click at [451, 214] on icon at bounding box center [452, 214] width 16 height 12
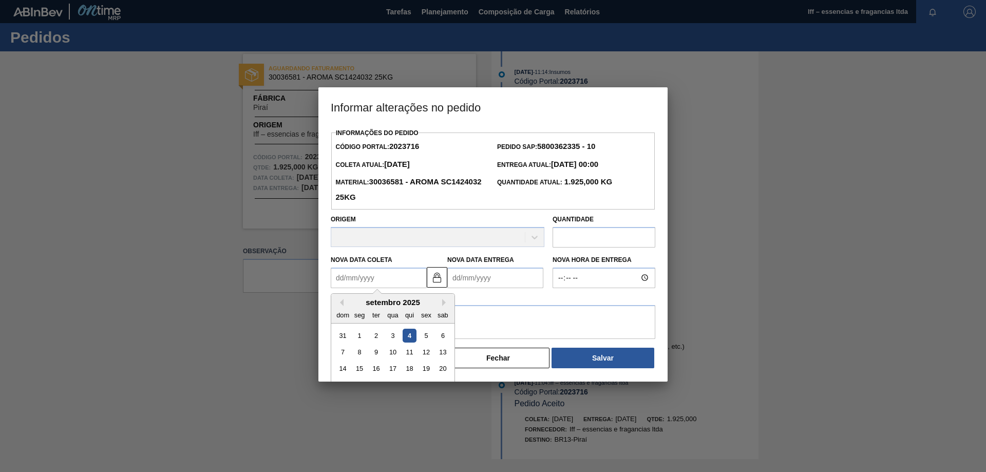
click at [408, 283] on Coleta2023716 "Nova Data Coleta" at bounding box center [379, 277] width 96 height 21
click at [445, 304] on button "Next Month" at bounding box center [445, 302] width 7 height 7
click at [429, 351] on div "10" at bounding box center [426, 352] width 14 height 14
type Coleta2023716 "10/10/2025"
type Entrega2023716 "12/10/2025"
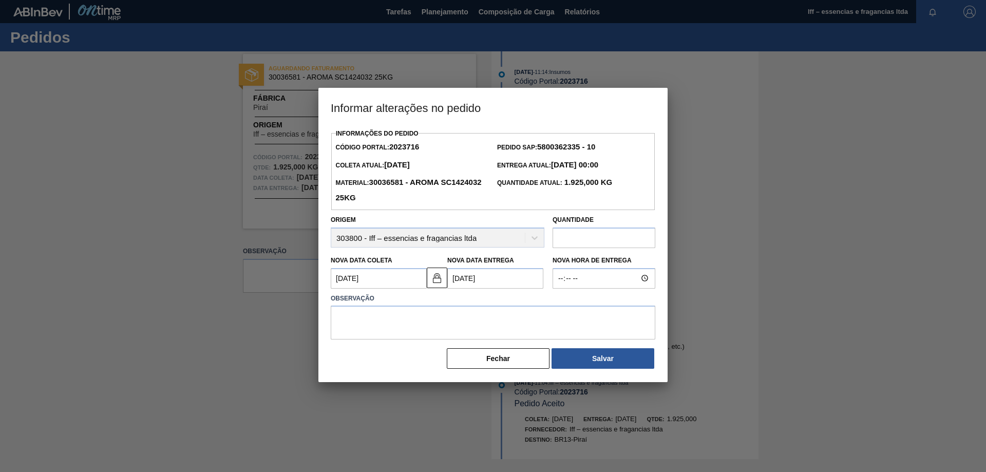
click at [584, 236] on input "text" at bounding box center [603, 237] width 103 height 21
type input "1.925"
click at [416, 328] on textarea at bounding box center [493, 322] width 324 height 34
type textarea "disponibilidade mp"
click at [607, 366] on button "Salvar" at bounding box center [602, 358] width 103 height 21
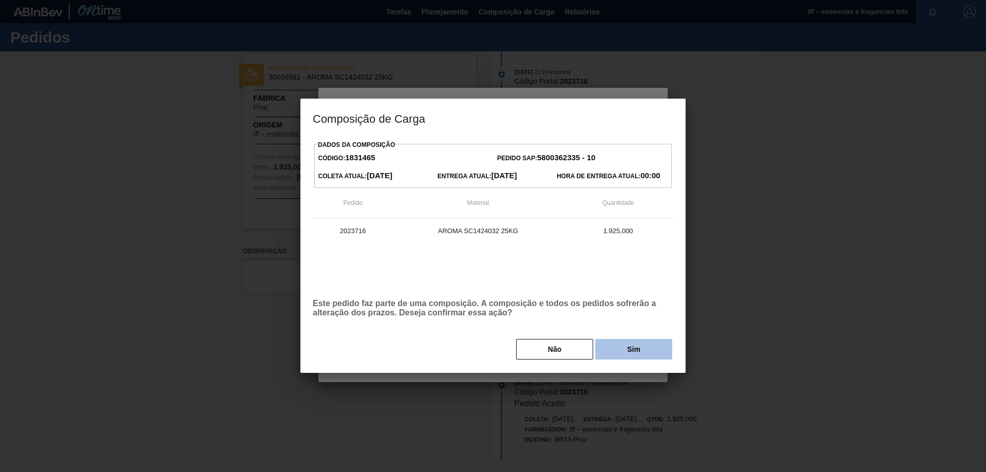
click at [614, 351] on button "Sim" at bounding box center [633, 349] width 77 height 21
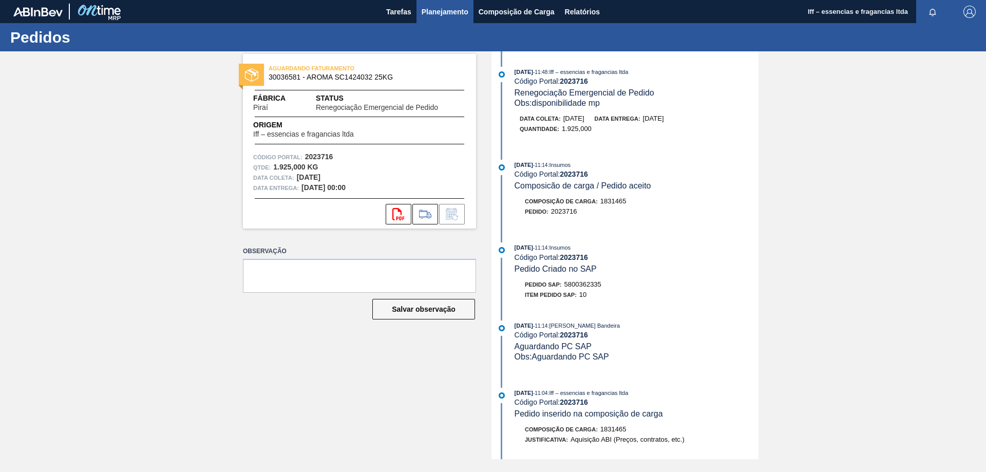
click at [446, 15] on span "Planejamento" at bounding box center [444, 12] width 47 height 12
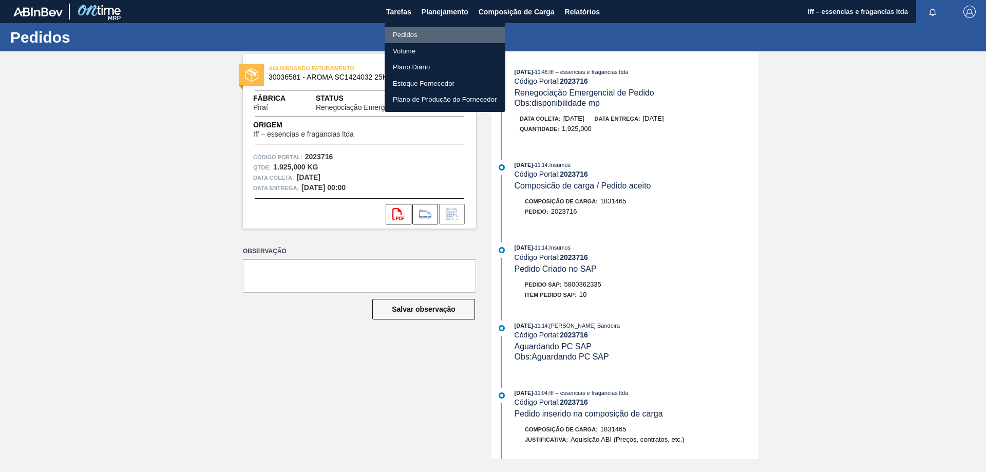
click at [416, 37] on li "Pedidos" at bounding box center [445, 35] width 121 height 16
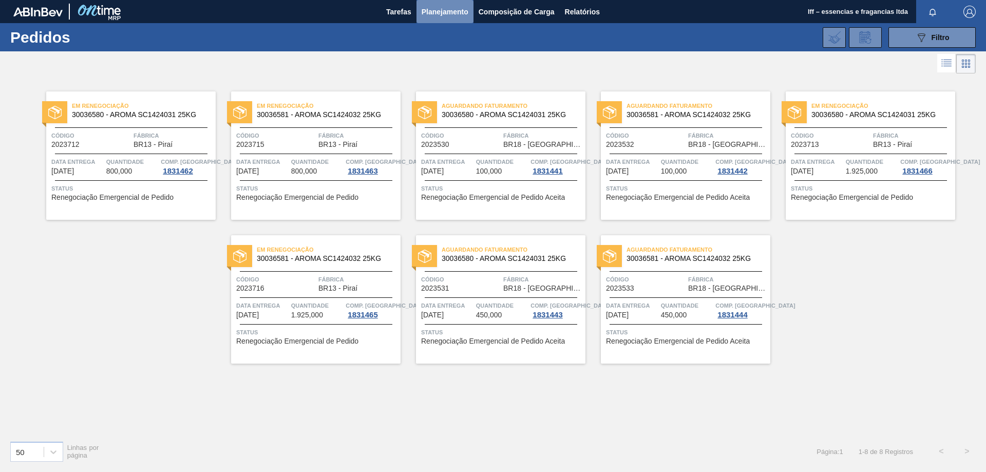
click at [438, 10] on span "Planejamento" at bounding box center [444, 12] width 47 height 12
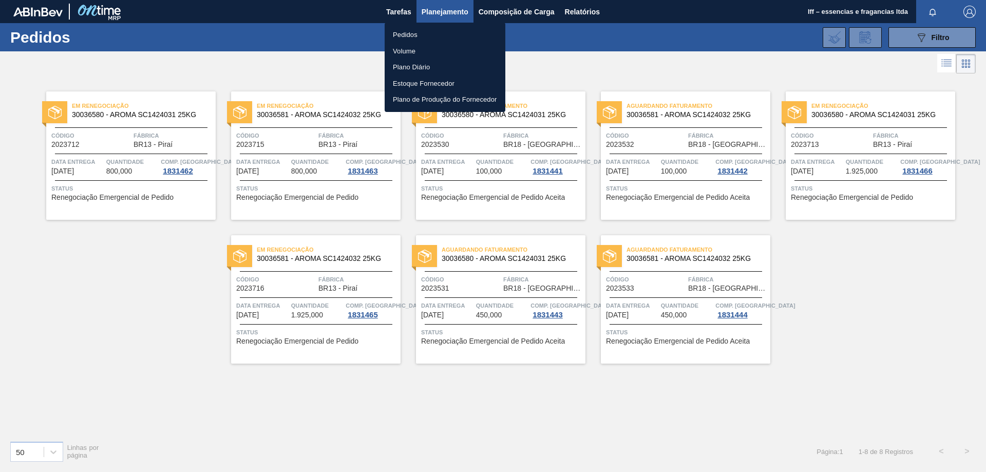
click at [405, 29] on li "Pedidos" at bounding box center [445, 35] width 121 height 16
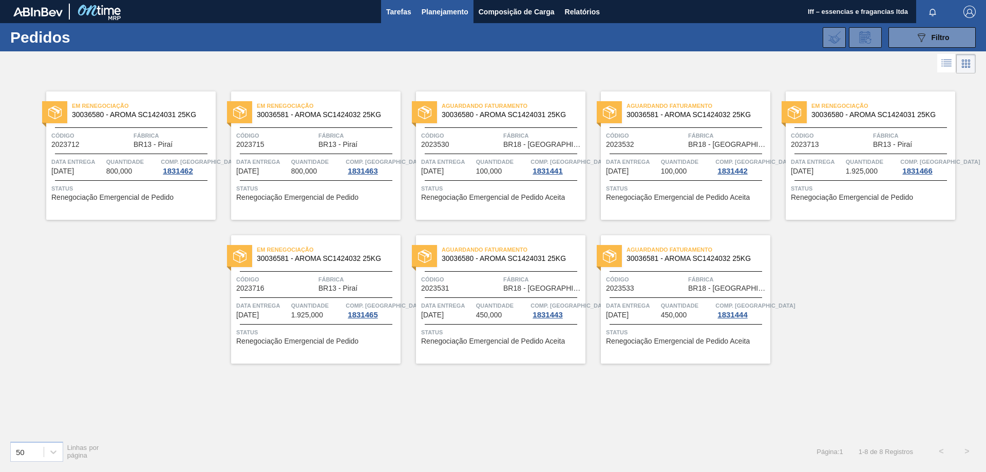
click at [399, 15] on span "Tarefas" at bounding box center [398, 12] width 25 height 12
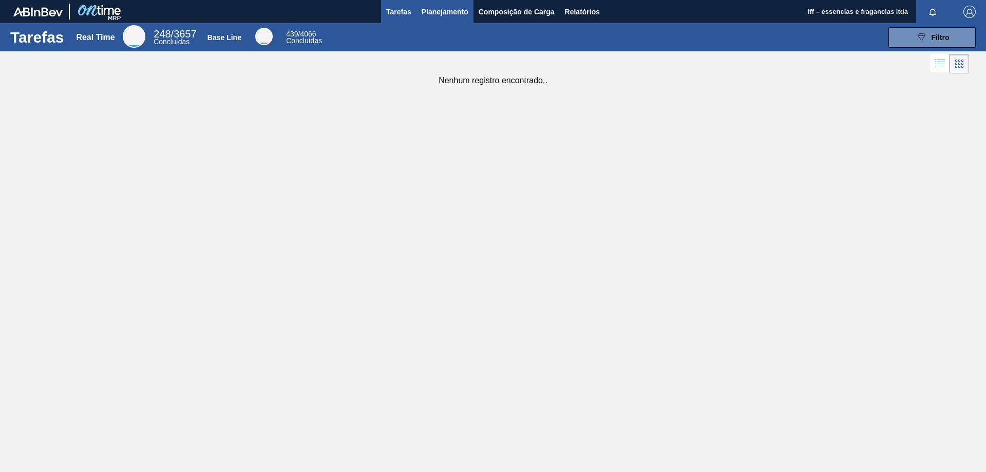
click at [436, 14] on span "Planejamento" at bounding box center [444, 12] width 47 height 12
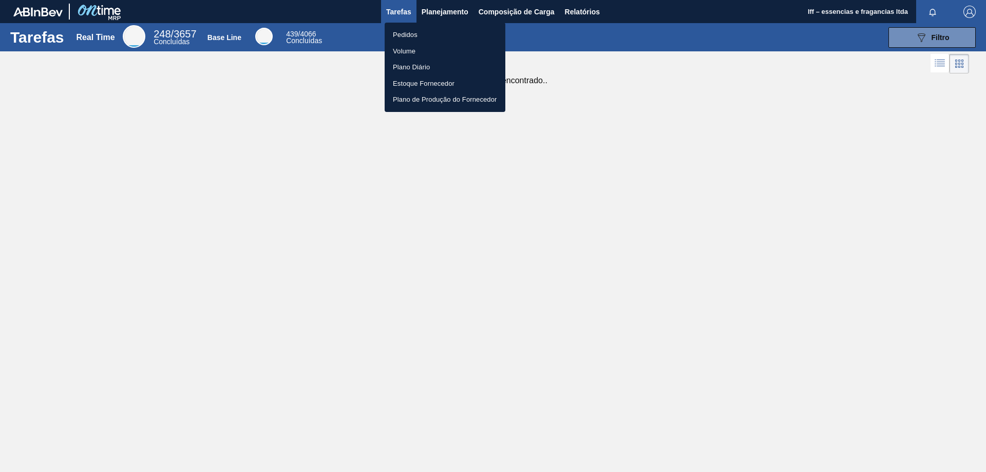
click at [409, 32] on li "Pedidos" at bounding box center [445, 35] width 121 height 16
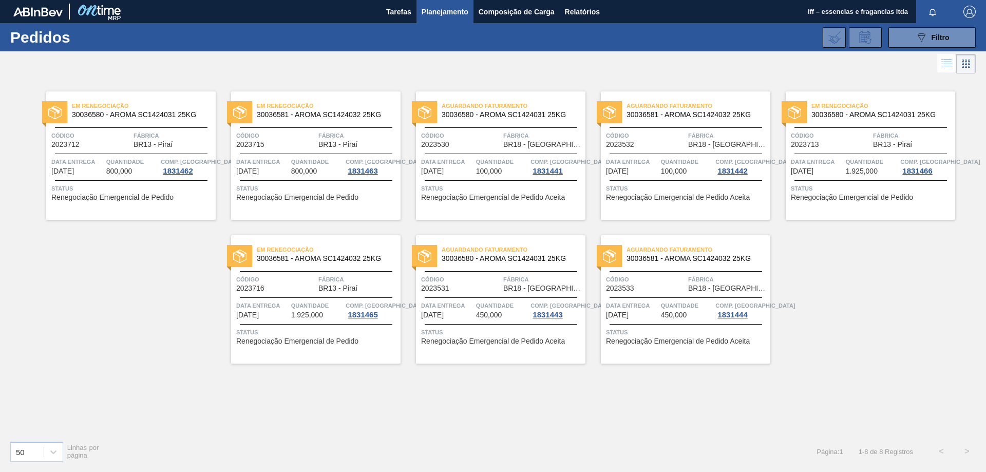
click at [441, 14] on span "Planejamento" at bounding box center [444, 12] width 47 height 12
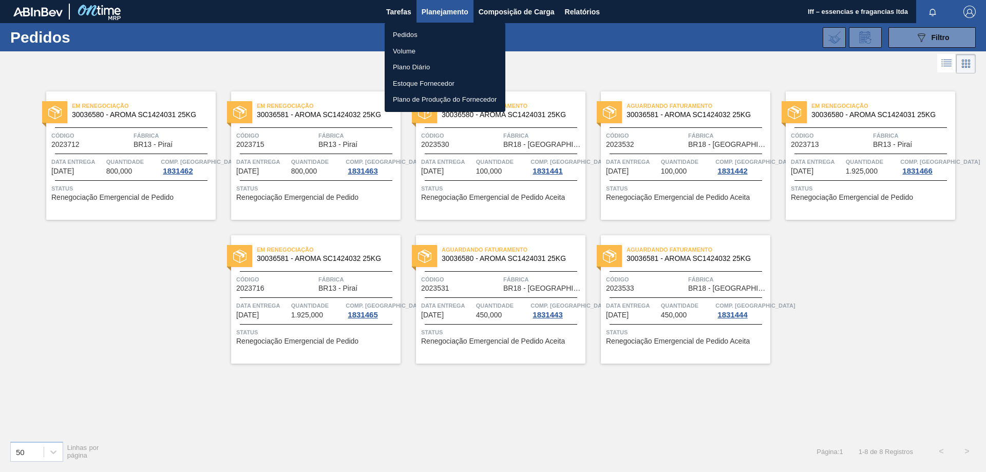
click at [407, 34] on li "Pedidos" at bounding box center [445, 35] width 121 height 16
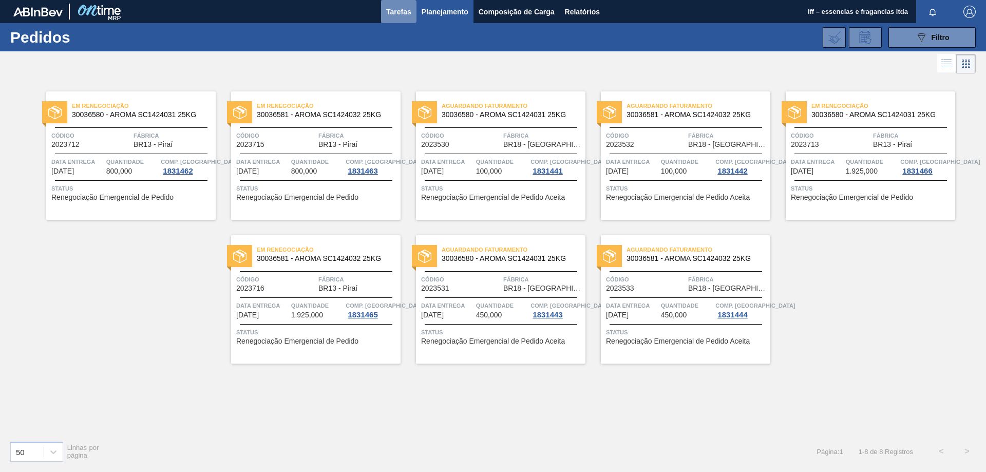
click at [402, 13] on span "Tarefas" at bounding box center [398, 12] width 25 height 12
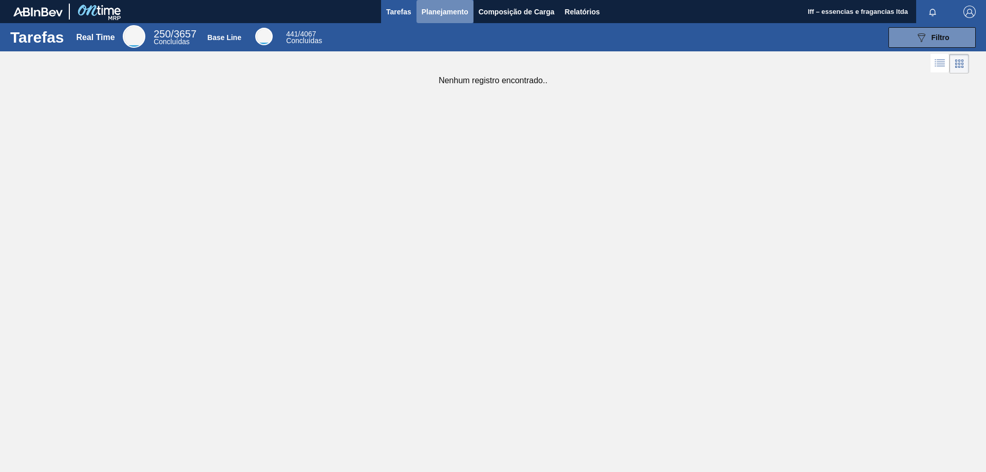
click at [444, 13] on span "Planejamento" at bounding box center [444, 12] width 47 height 12
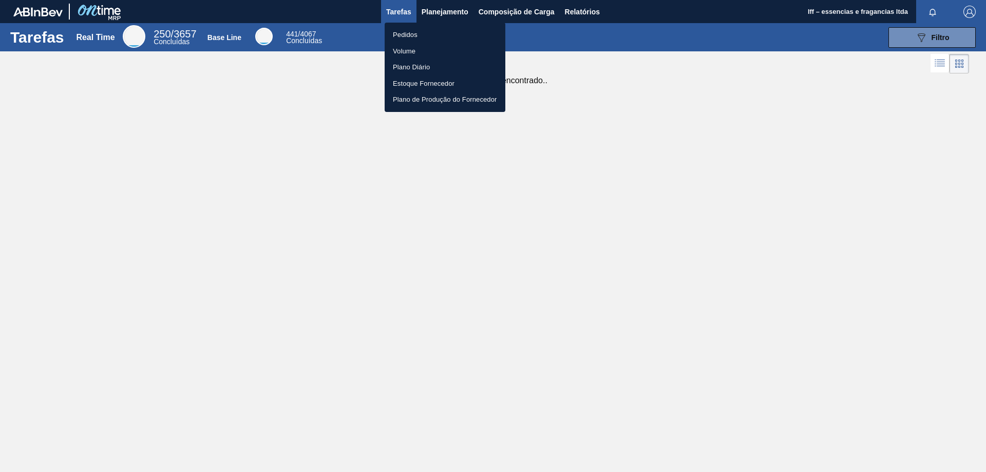
click at [409, 35] on li "Pedidos" at bounding box center [445, 35] width 121 height 16
